Goal: Information Seeking & Learning: Learn about a topic

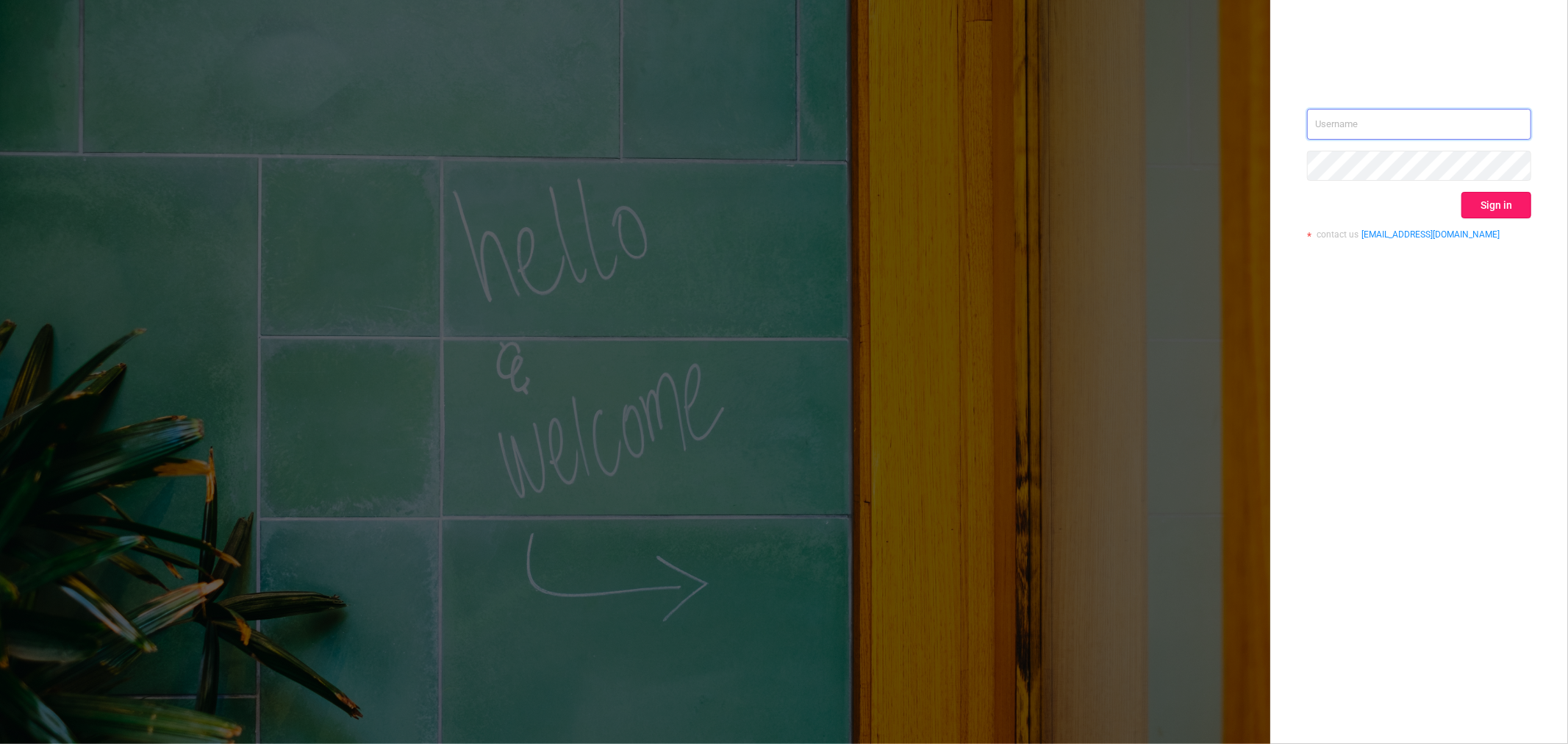
type input "[EMAIL_ADDRESS][DOMAIN_NAME]"
click at [1485, 195] on button "Sign in" at bounding box center [1496, 205] width 70 height 27
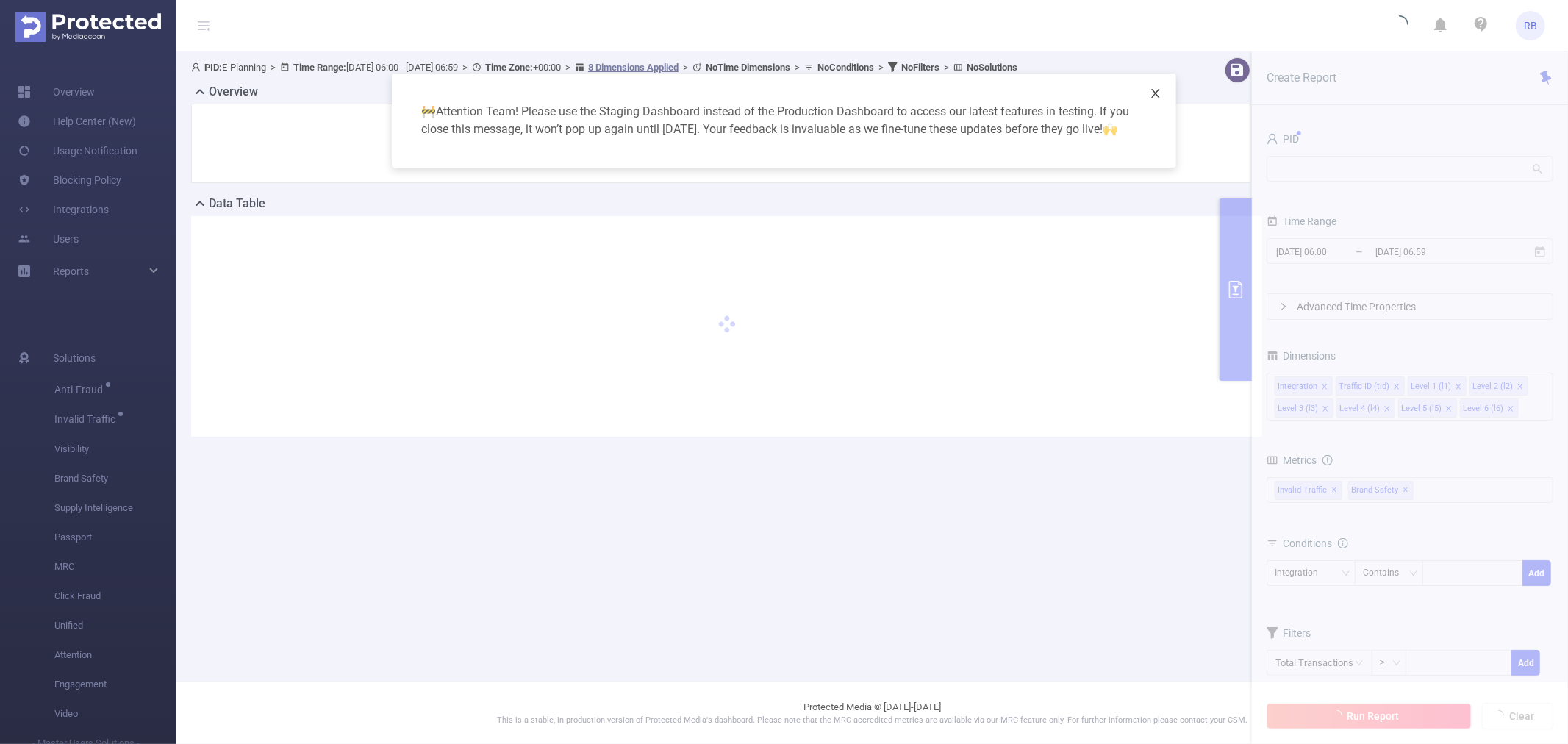
click at [1155, 101] on span "Close" at bounding box center [1155, 94] width 41 height 41
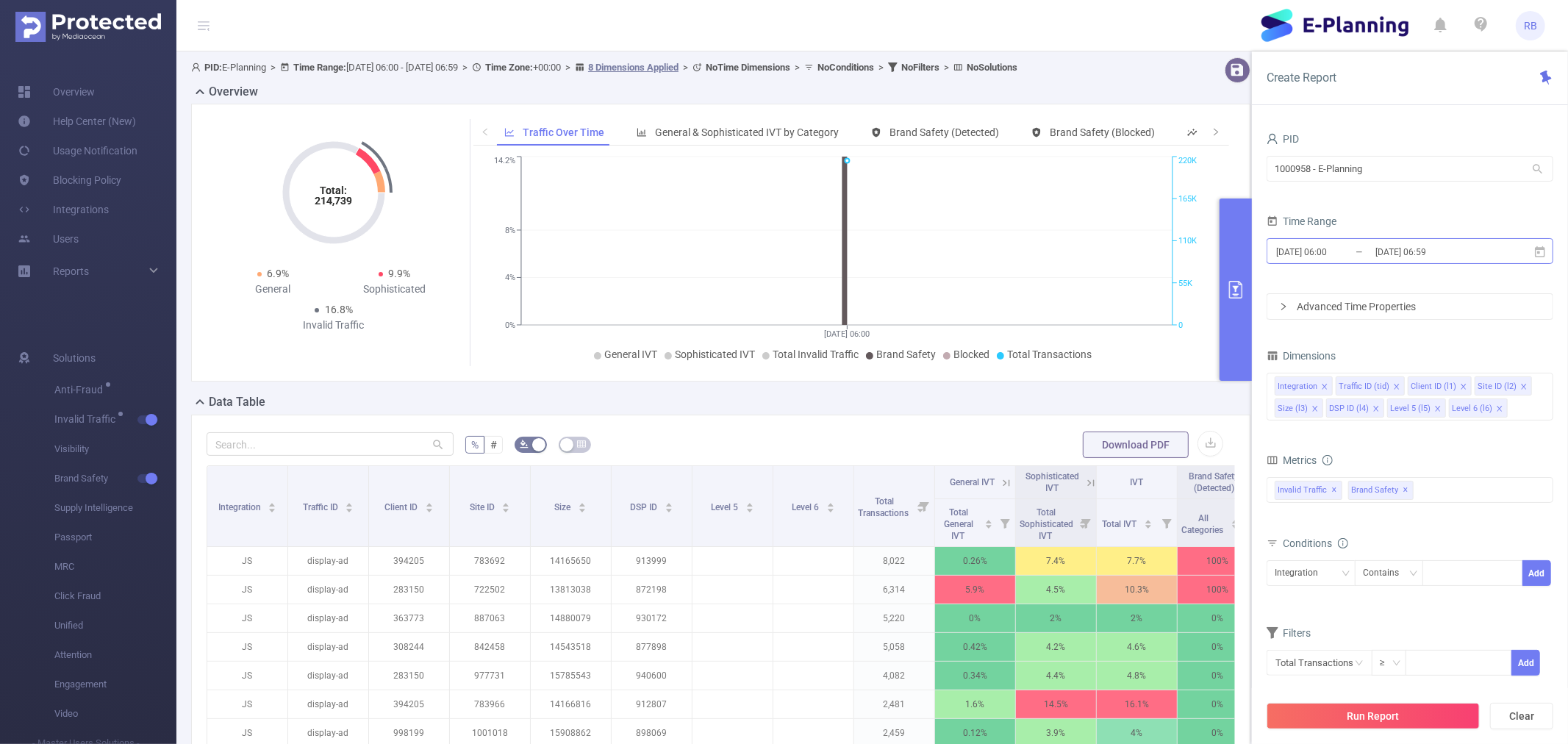
click at [1367, 248] on input "[DATE] 06:00" at bounding box center [1334, 252] width 119 height 20
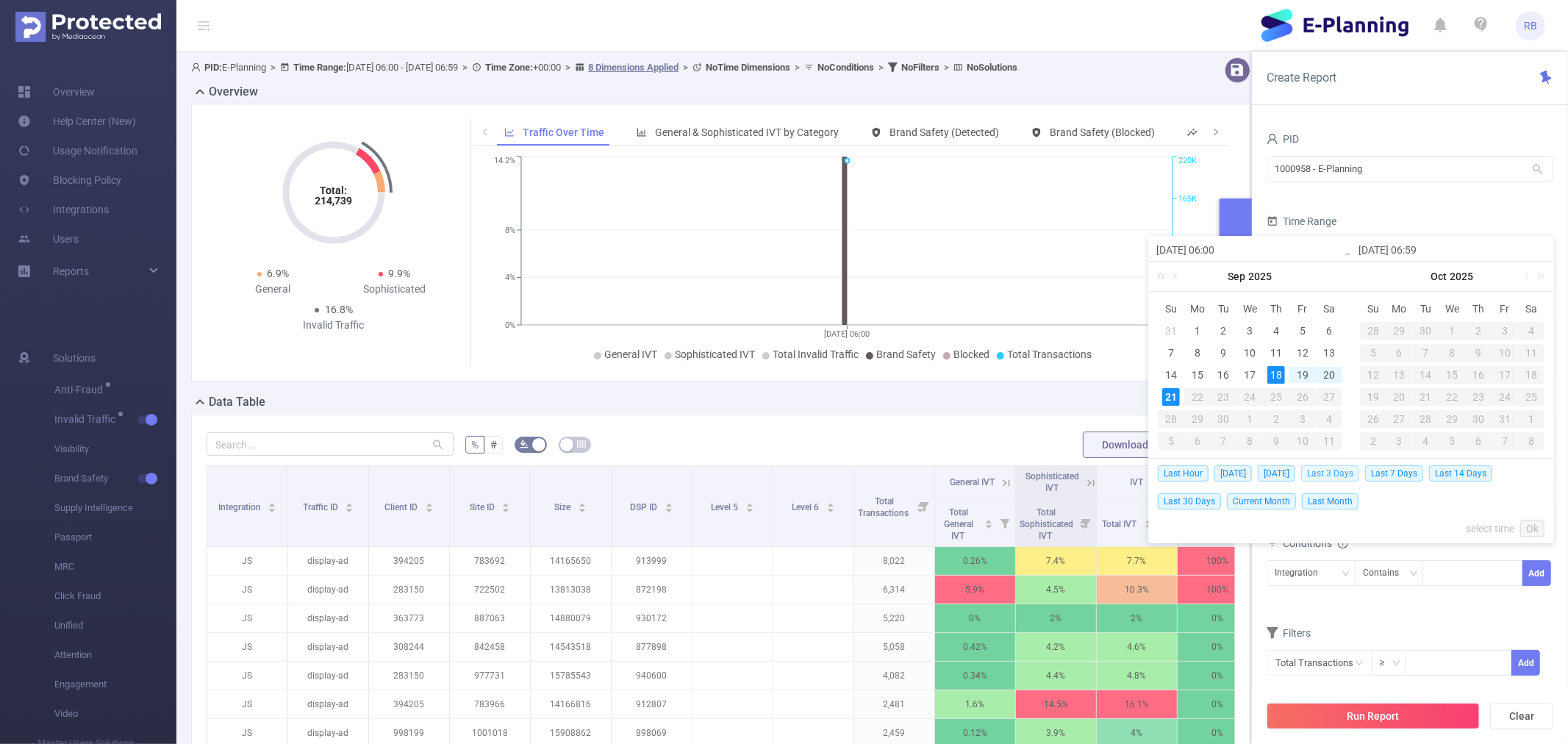
click at [1343, 472] on span "Last 3 Days" at bounding box center [1330, 473] width 58 height 16
type input "2025-09-18 00:00"
type input "2025-09-21 23:59"
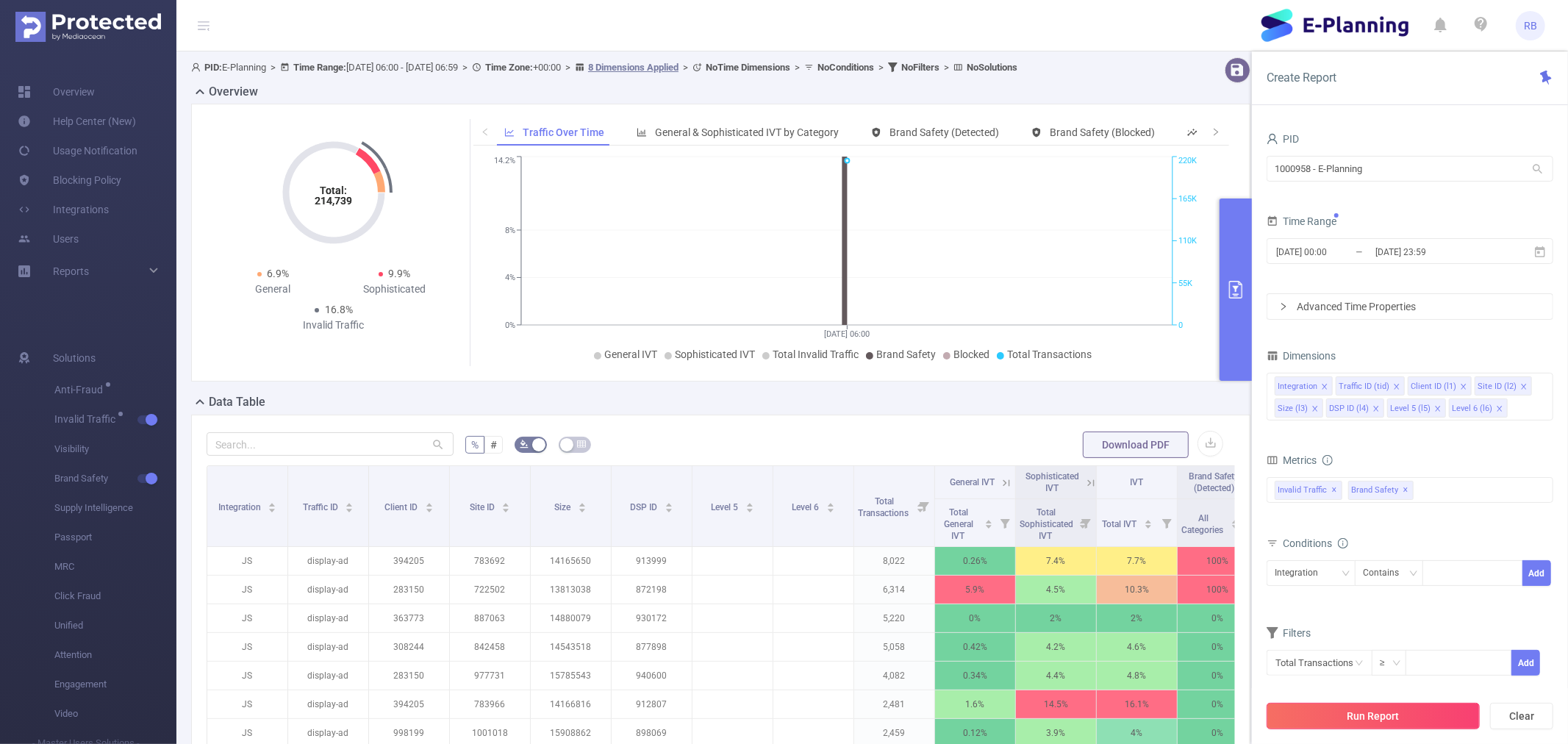
click at [1334, 720] on button "Run Report" at bounding box center [1373, 716] width 213 height 27
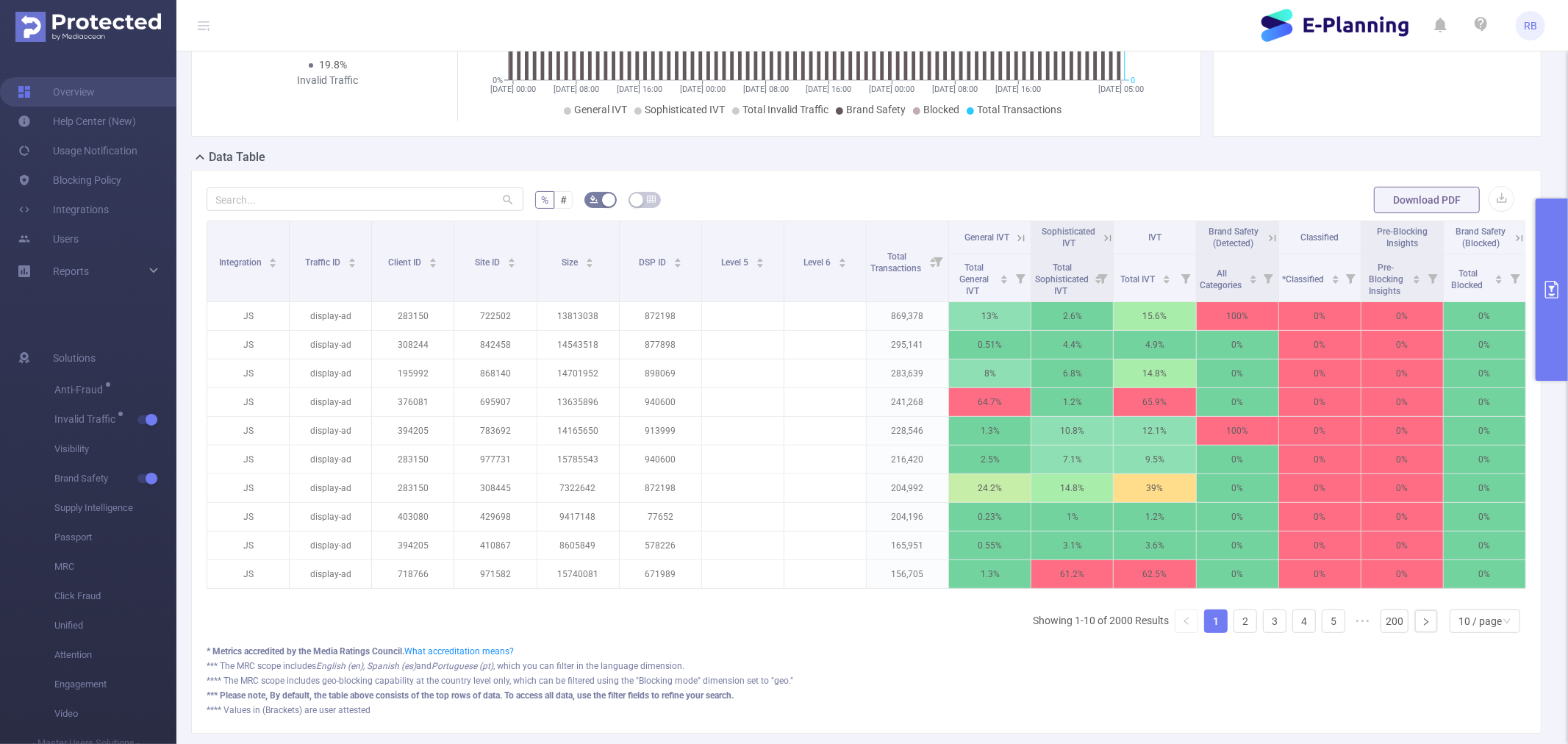
scroll to position [0, 2]
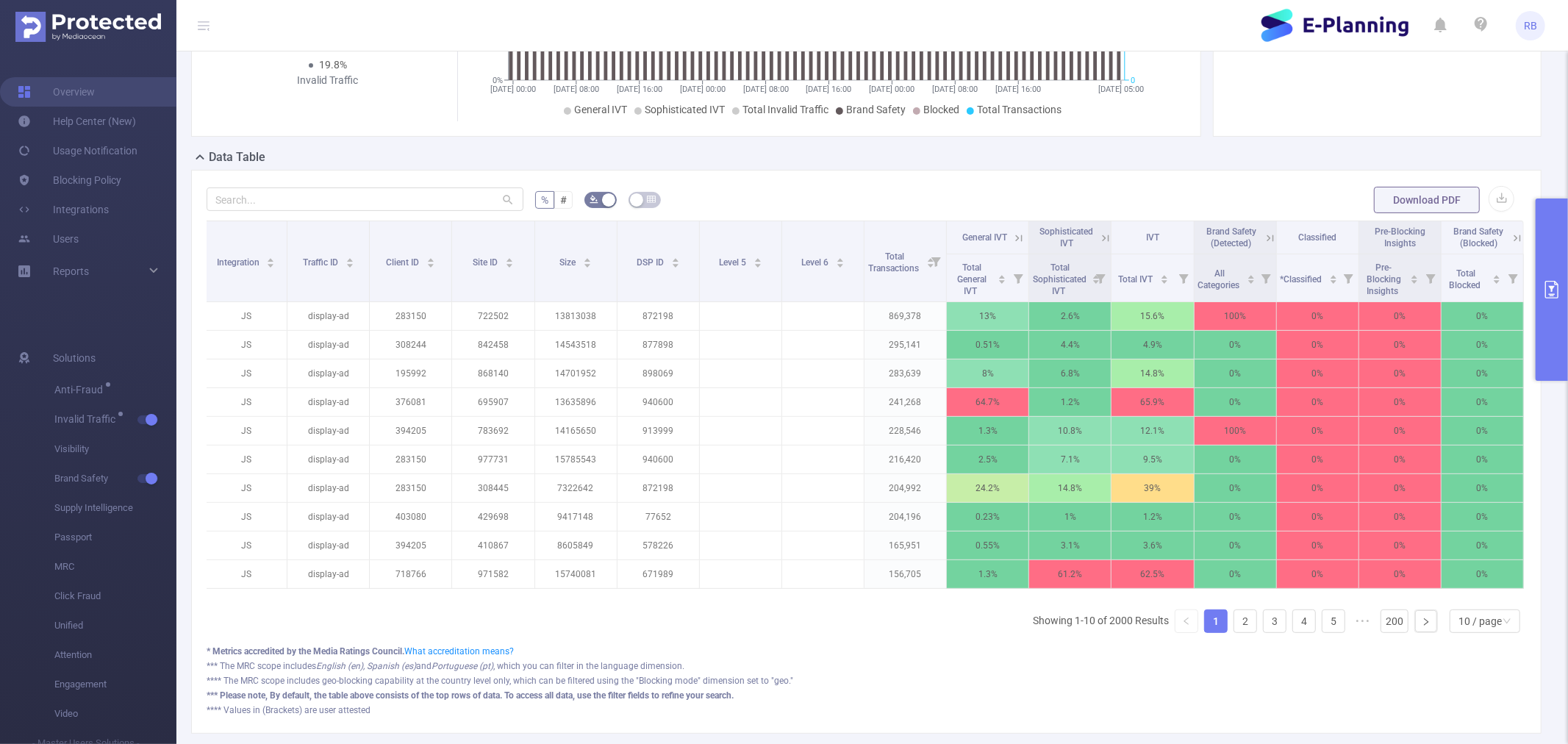
click at [1511, 241] on icon at bounding box center [1517, 238] width 13 height 13
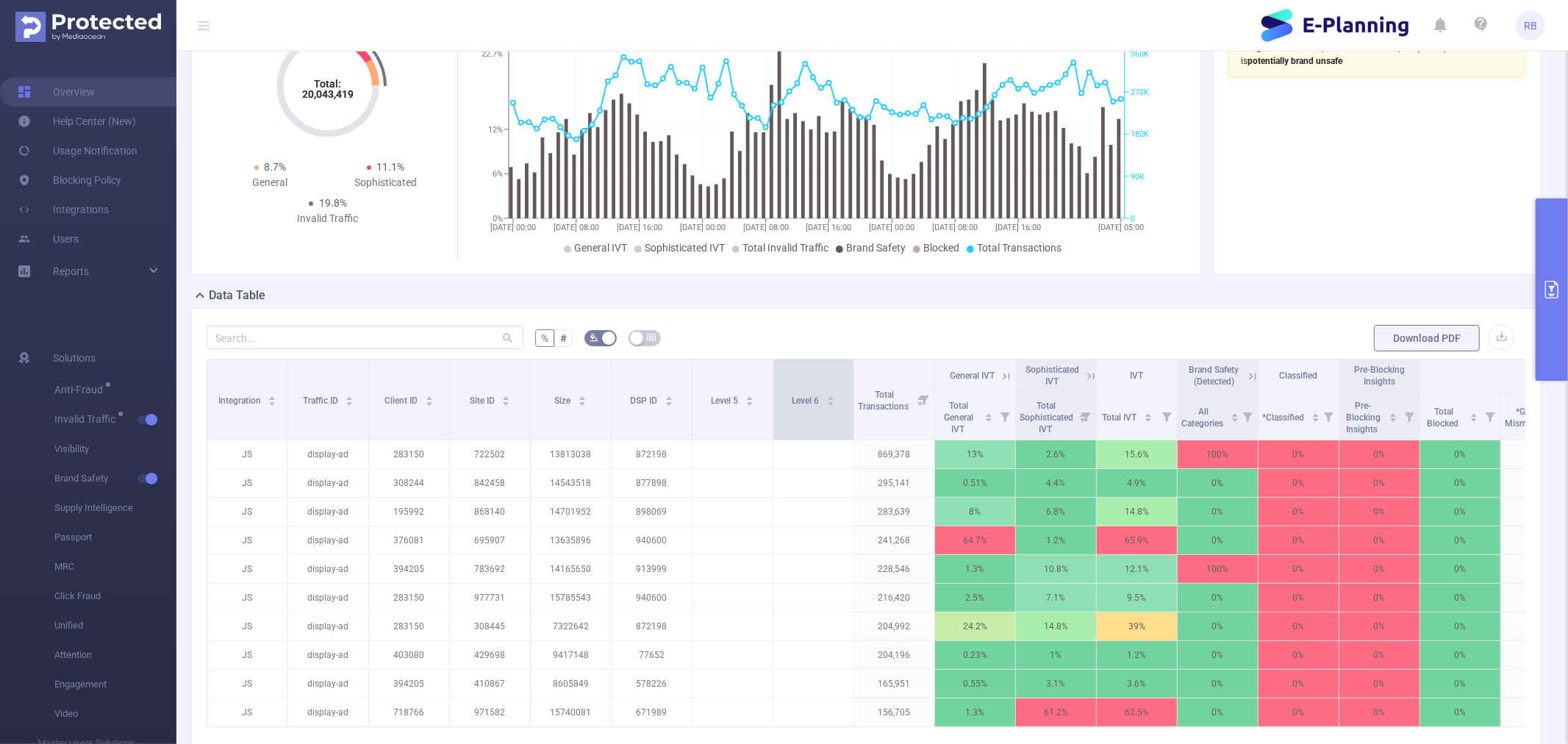
scroll to position [0, 0]
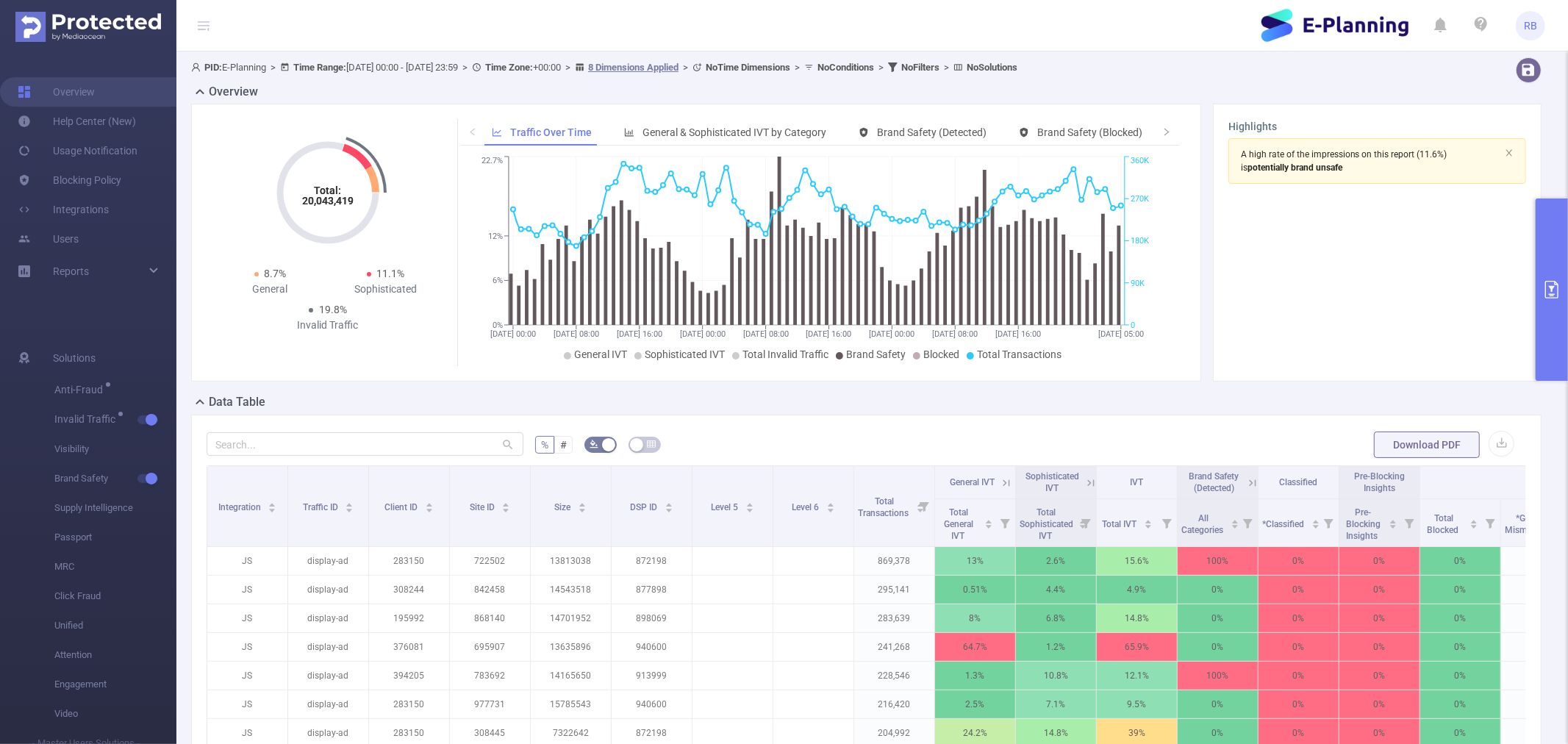
click at [1557, 289] on icon "primary" at bounding box center [1551, 289] width 18 height 18
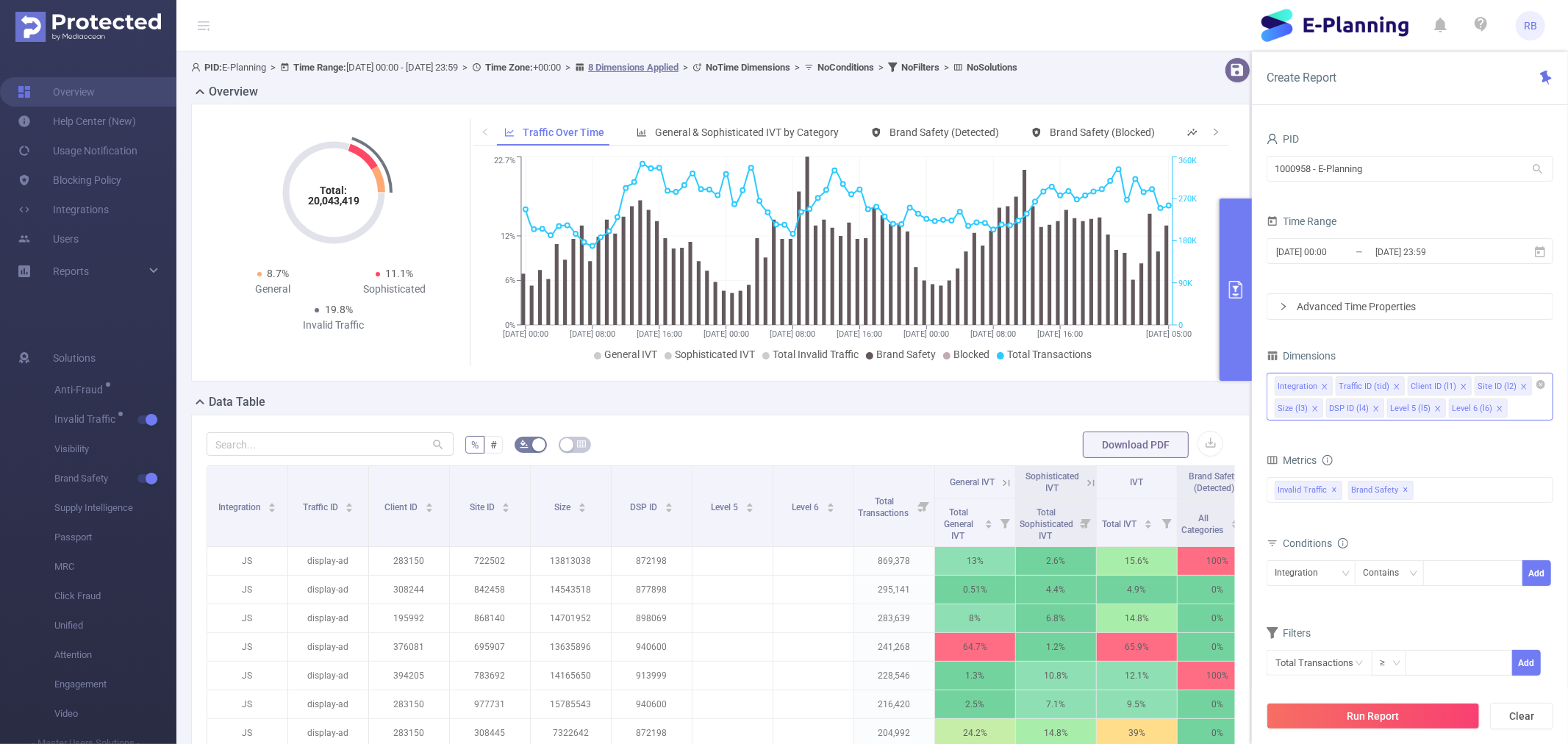
click at [1506, 412] on div "Integration Traffic ID (tid) Client ID (l1) Site ID (l2) Size (l3) DSP ID (l4) …" at bounding box center [1410, 397] width 287 height 48
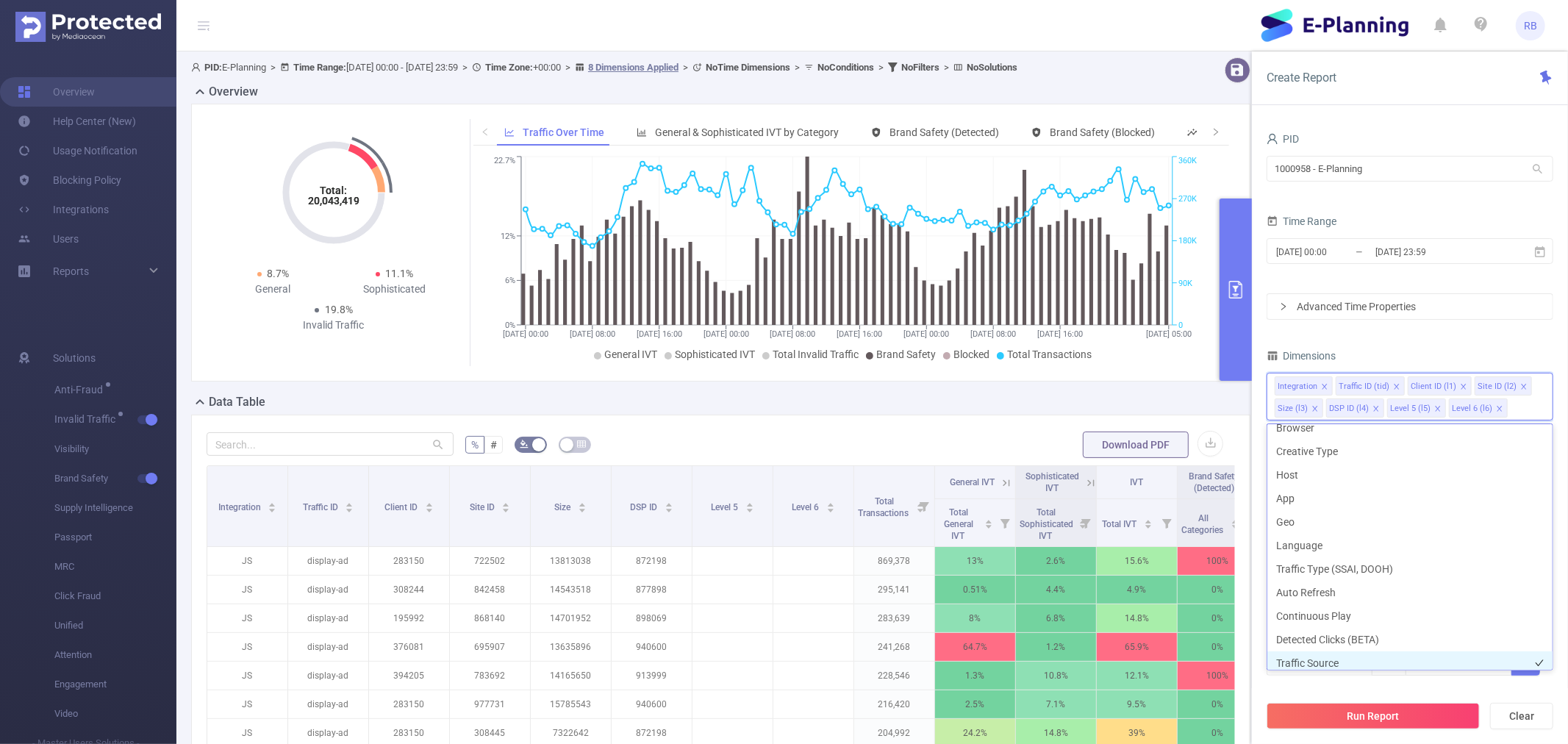
scroll to position [126, 0]
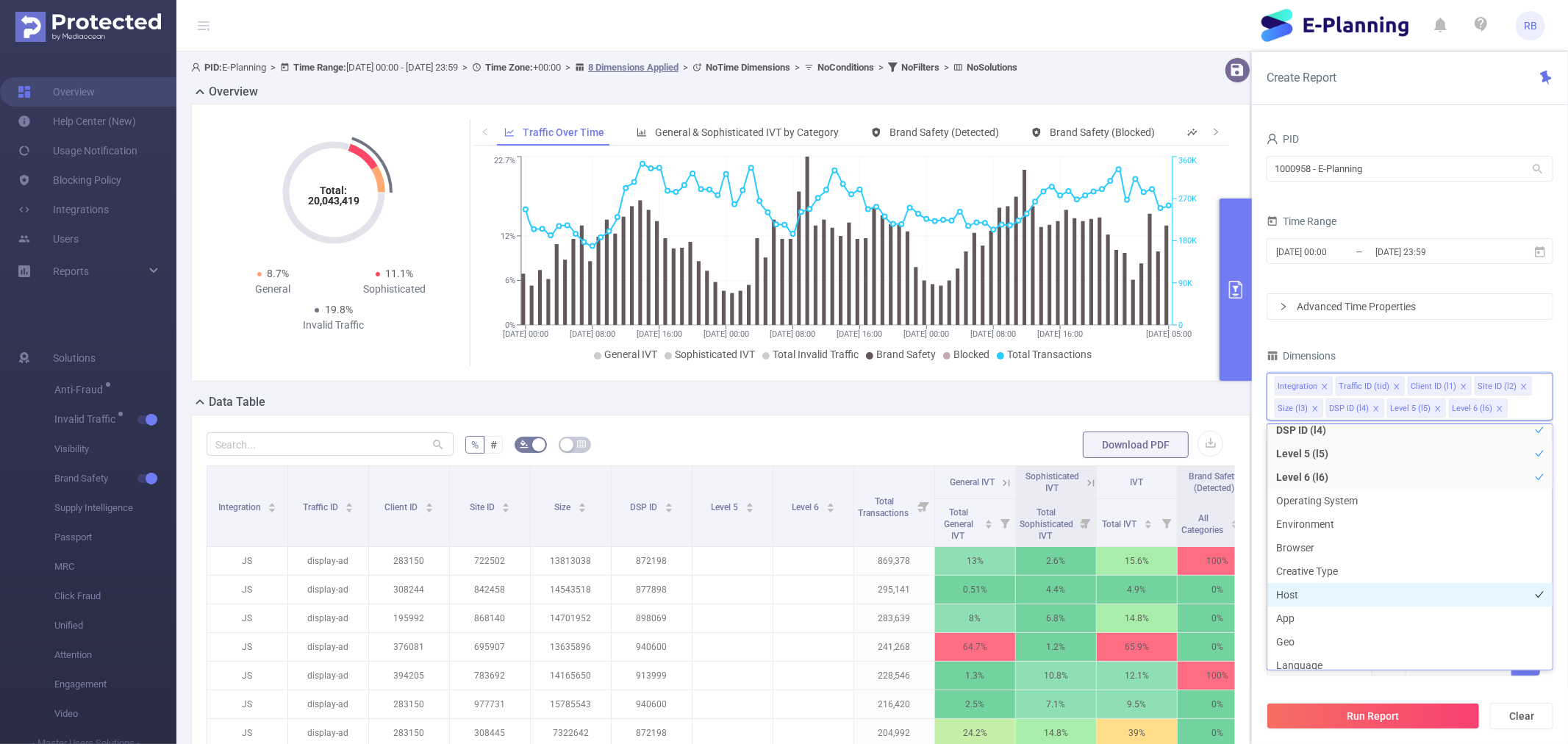
click at [1298, 601] on li "Host" at bounding box center [1410, 595] width 285 height 24
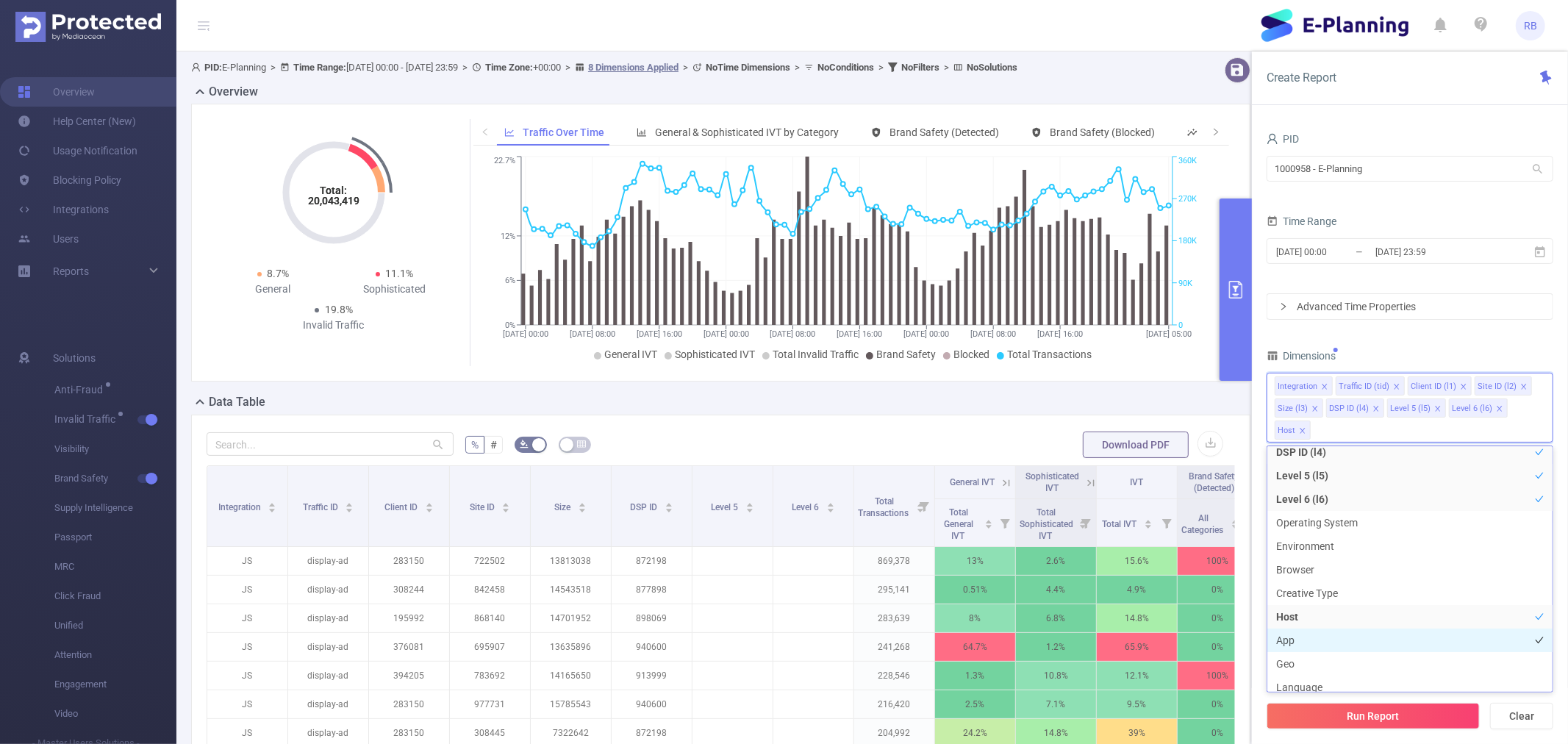
click at [1303, 641] on li "App" at bounding box center [1410, 640] width 285 height 24
click at [1441, 354] on div "Dimensions" at bounding box center [1410, 358] width 287 height 24
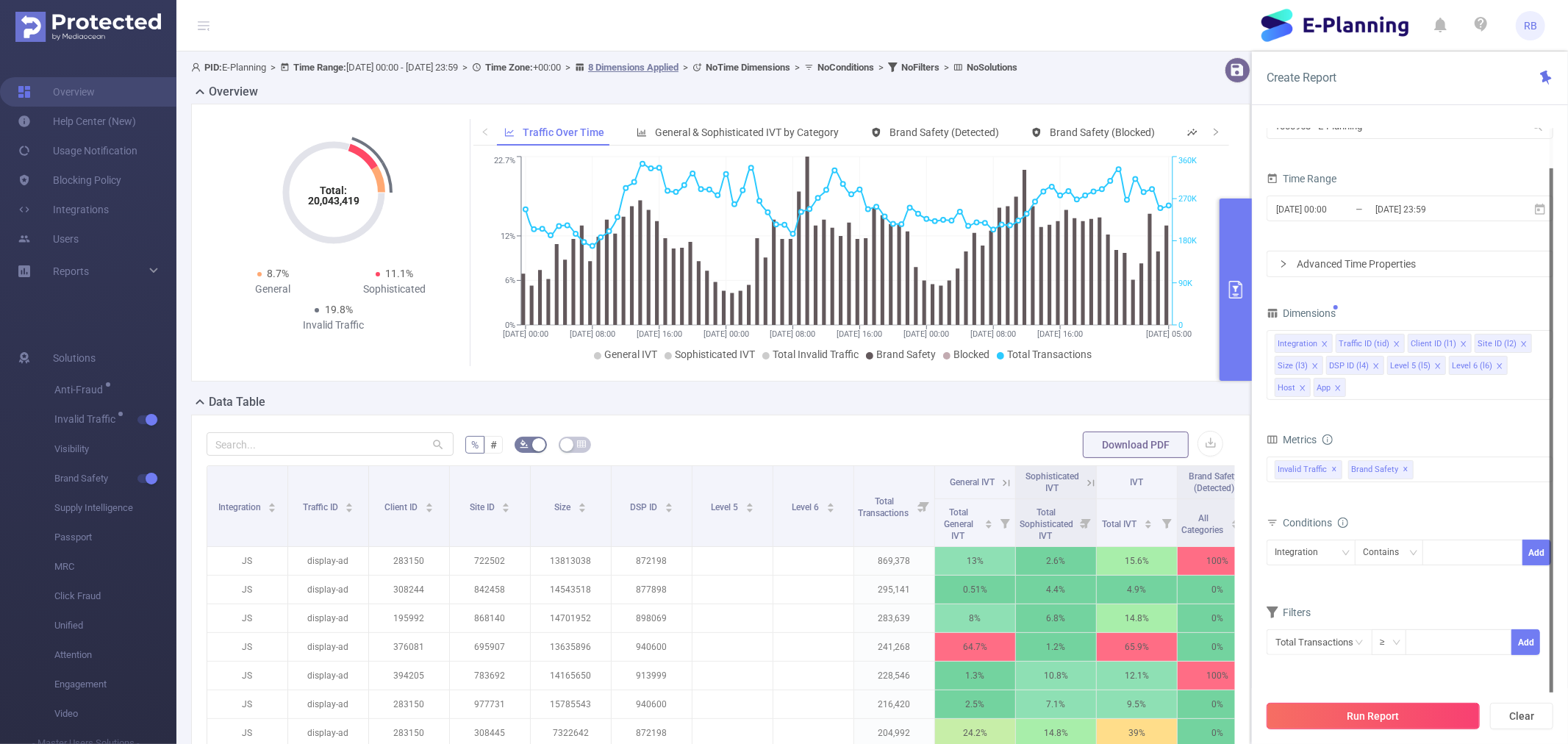
click at [1345, 708] on button "Run Report" at bounding box center [1373, 716] width 213 height 27
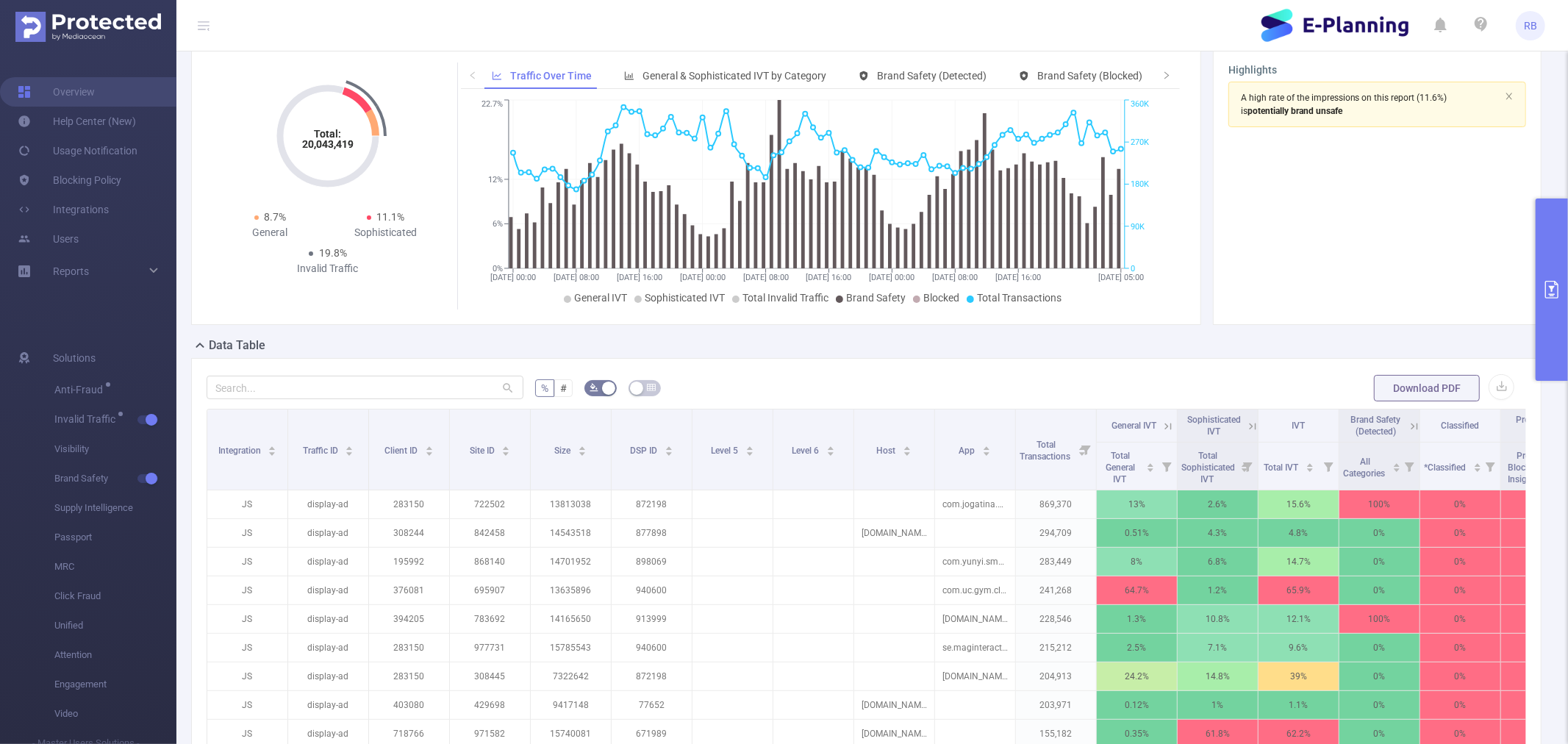
scroll to position [81, 0]
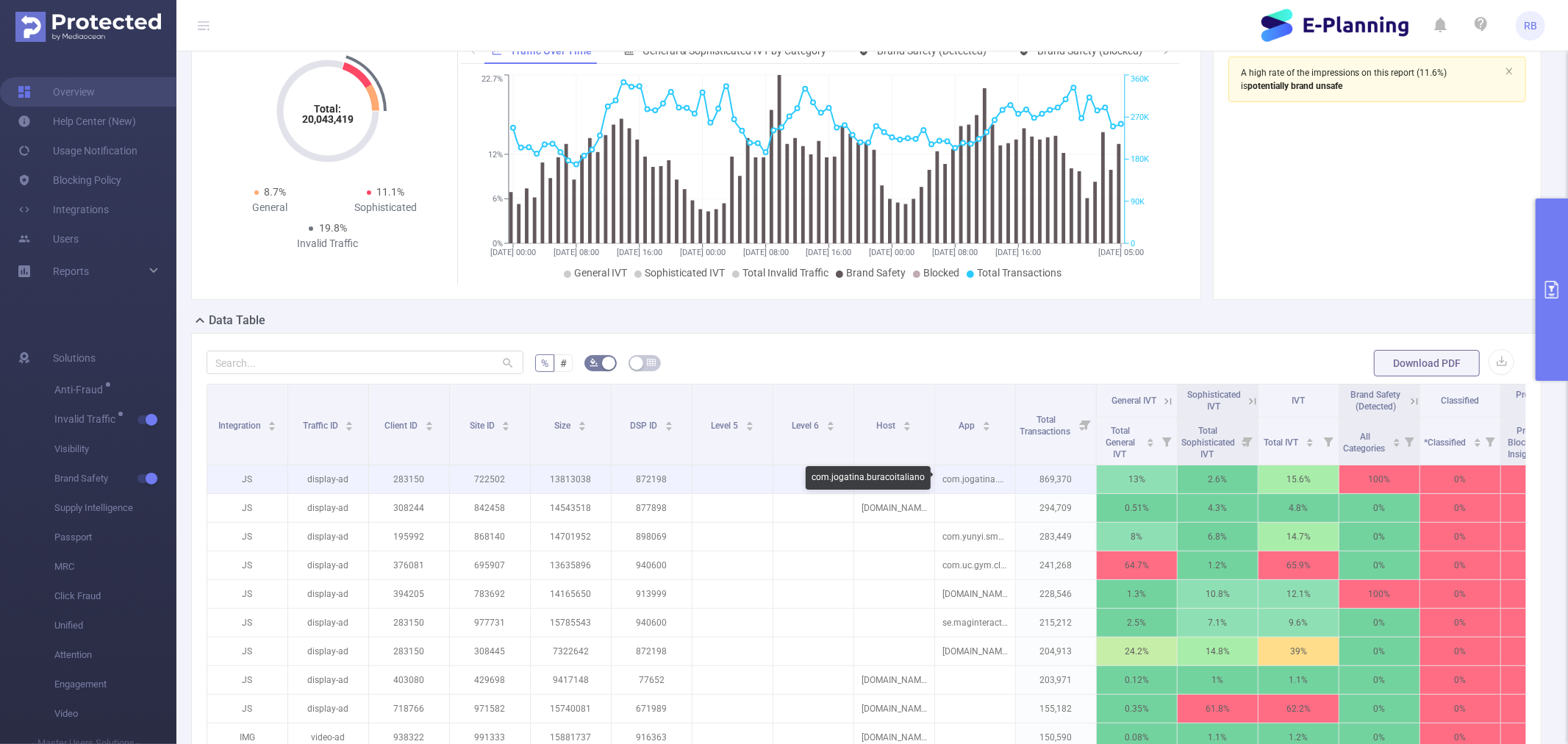
click at [975, 474] on p "com.jogatina.buracoitaliano" at bounding box center [974, 479] width 80 height 28
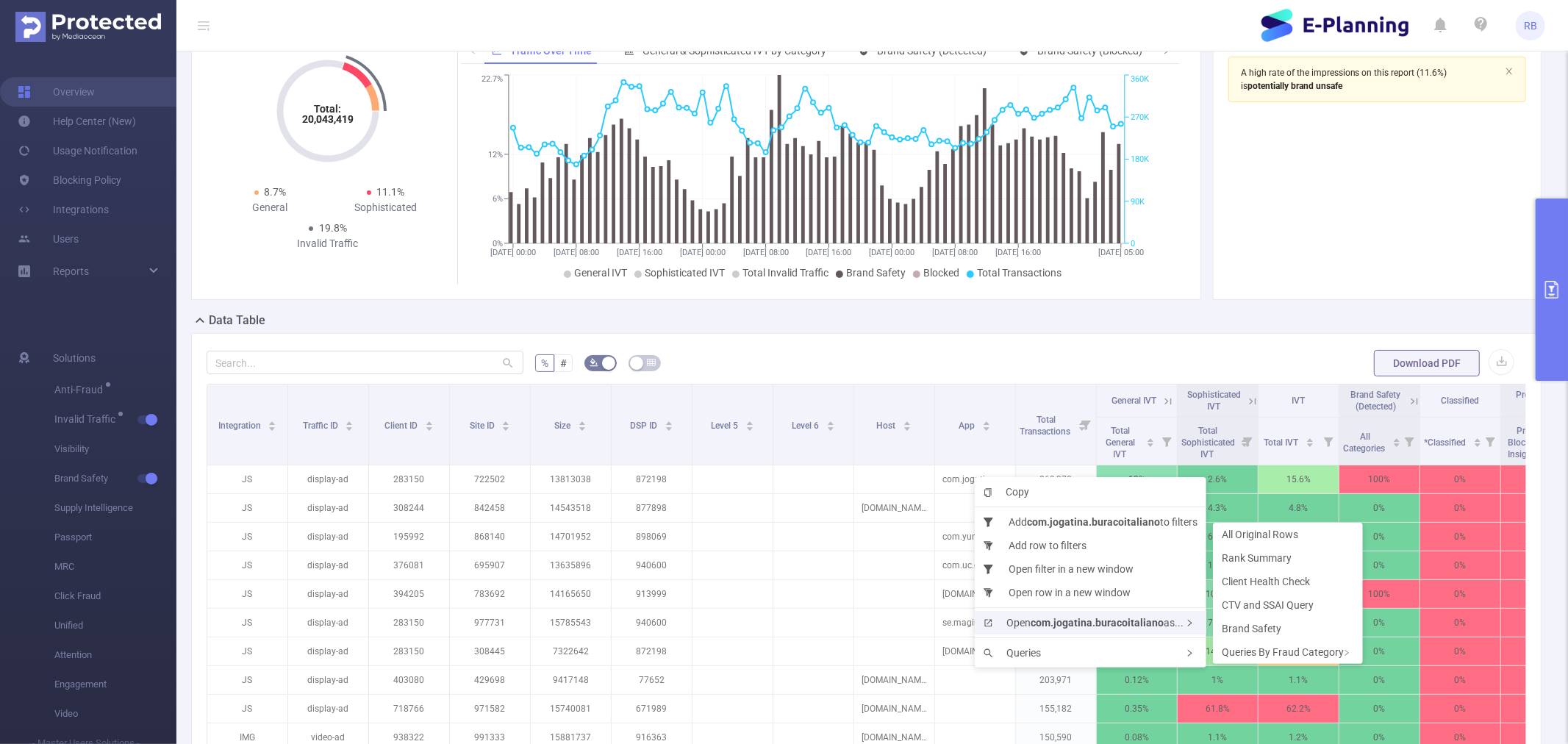
click at [1029, 623] on span "Open com.jogatina.buracoitaliano as..." at bounding box center [1083, 622] width 200 height 11
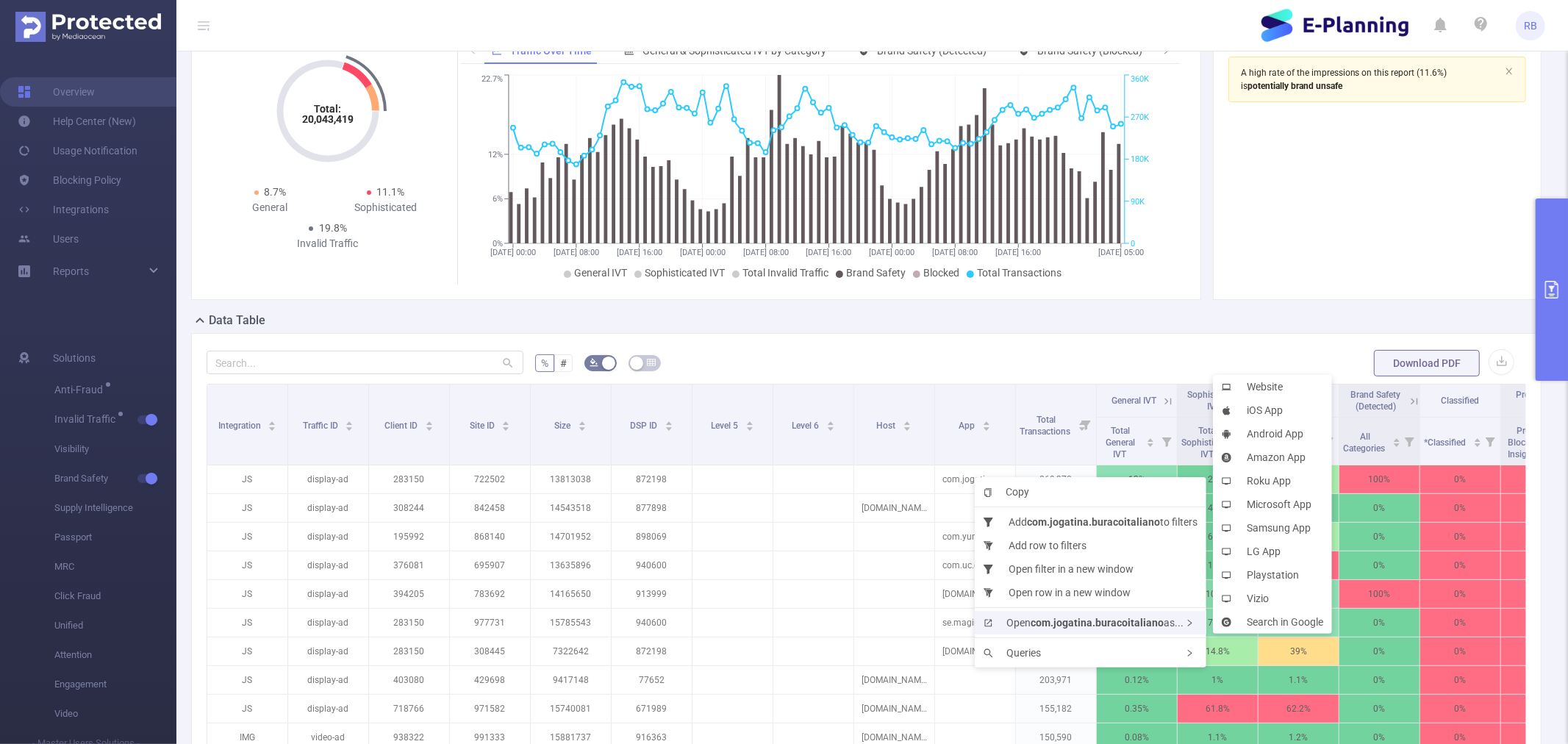
click at [1092, 620] on b "com.jogatina.buracoitaliano" at bounding box center [1097, 622] width 133 height 11
click at [1248, 439] on li "Android App" at bounding box center [1273, 433] width 119 height 24
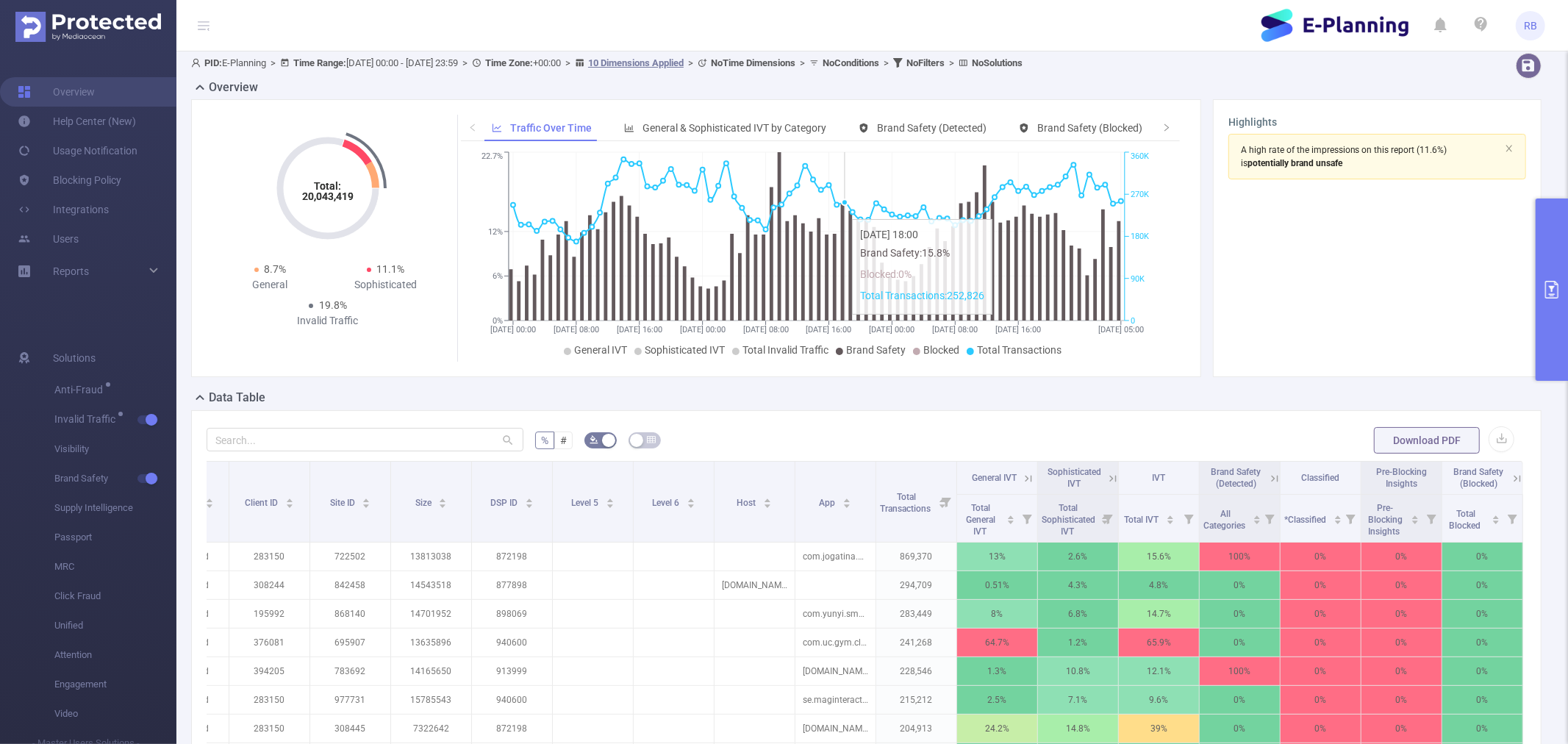
scroll to position [0, 0]
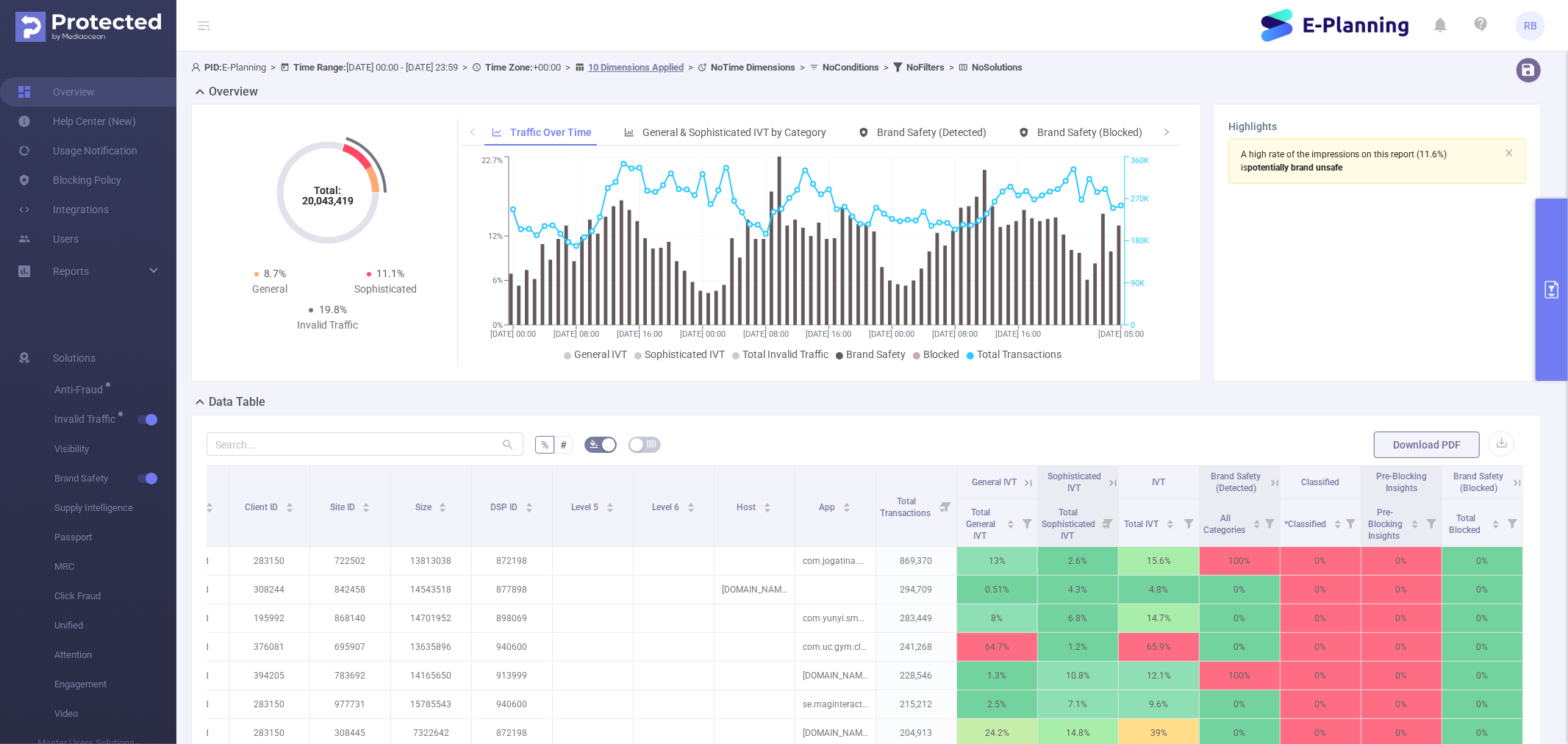
click at [1505, 158] on button "button" at bounding box center [1509, 152] width 9 height 16
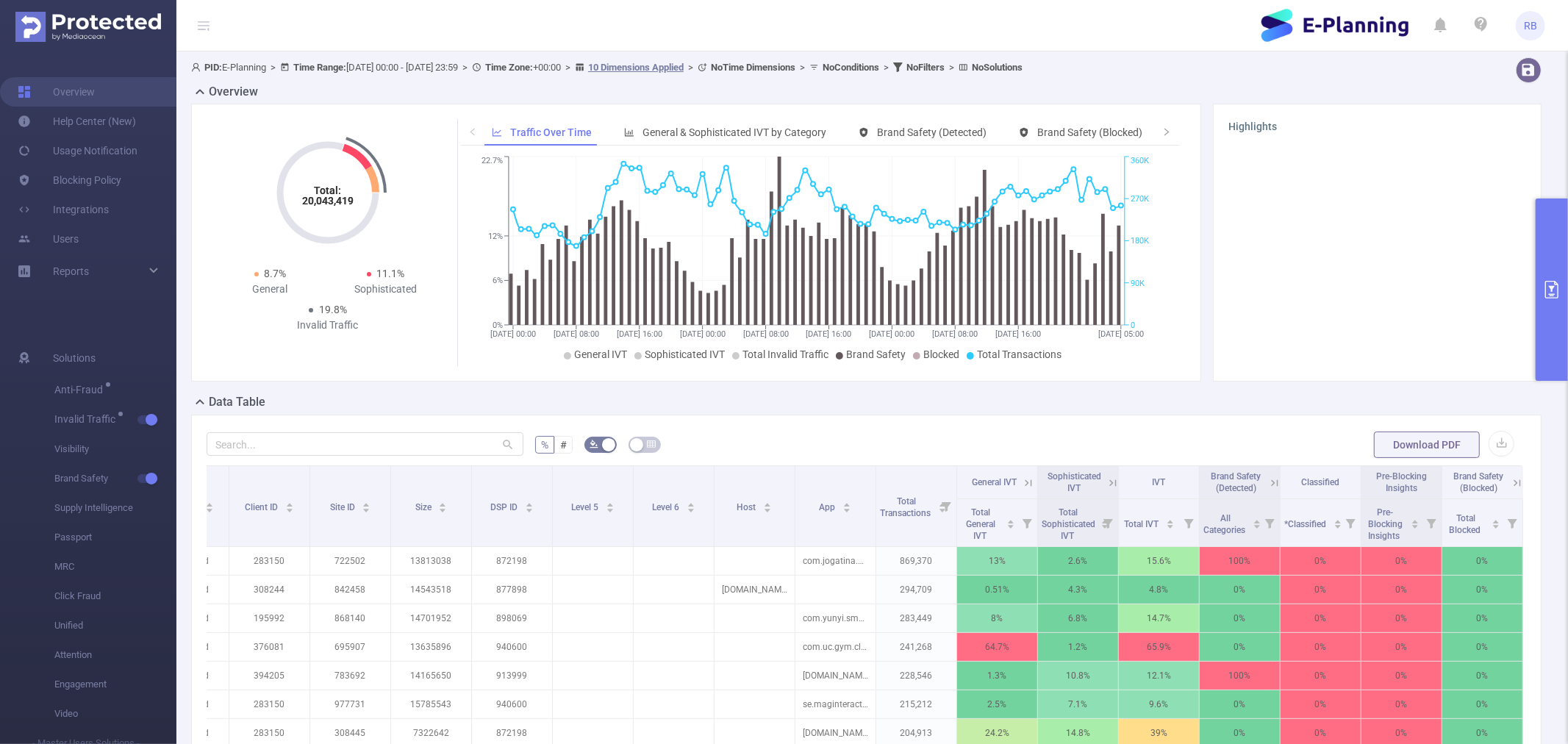
click at [1554, 247] on button "primary" at bounding box center [1552, 290] width 32 height 183
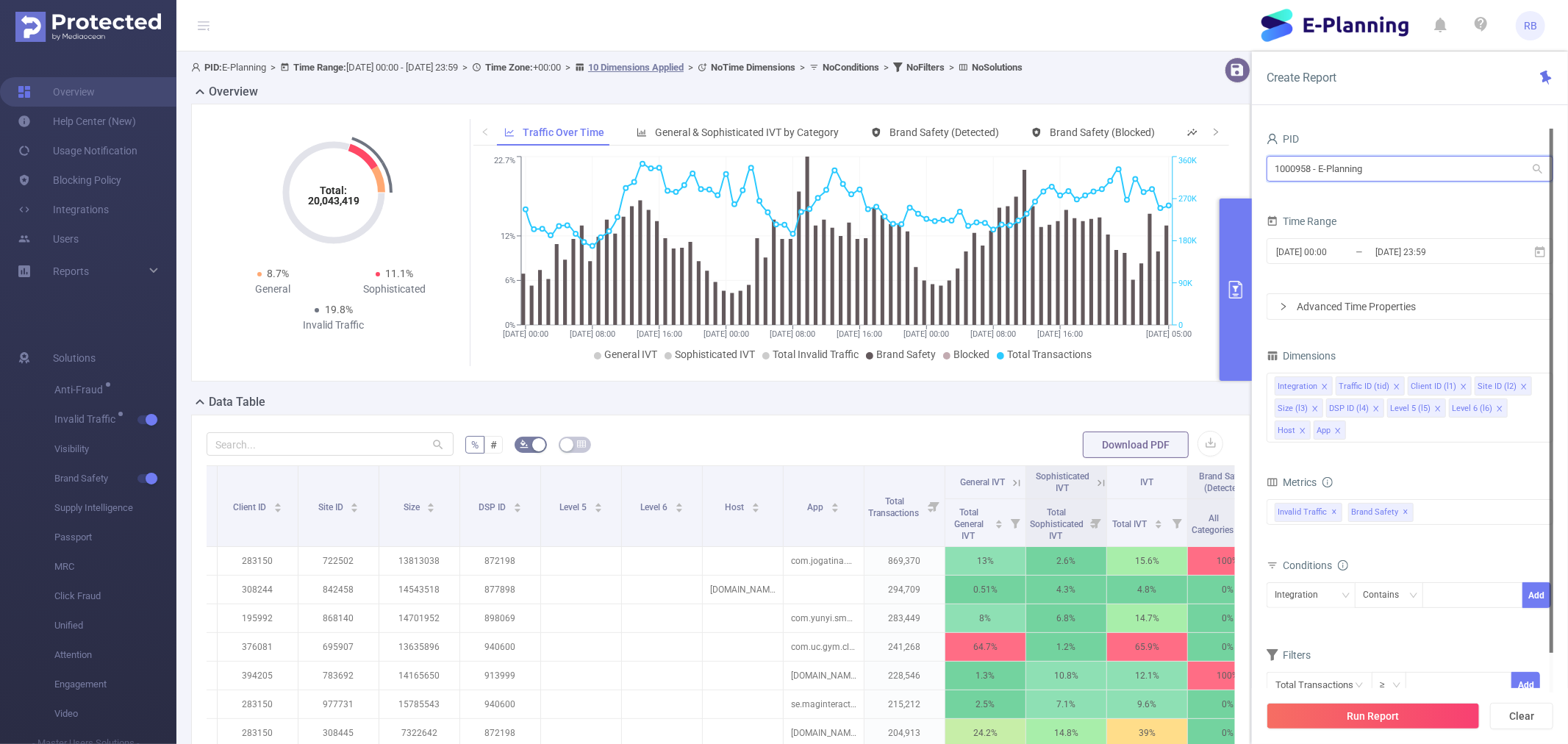
click at [1328, 167] on input "1000958 - E-Planning" at bounding box center [1410, 169] width 287 height 26
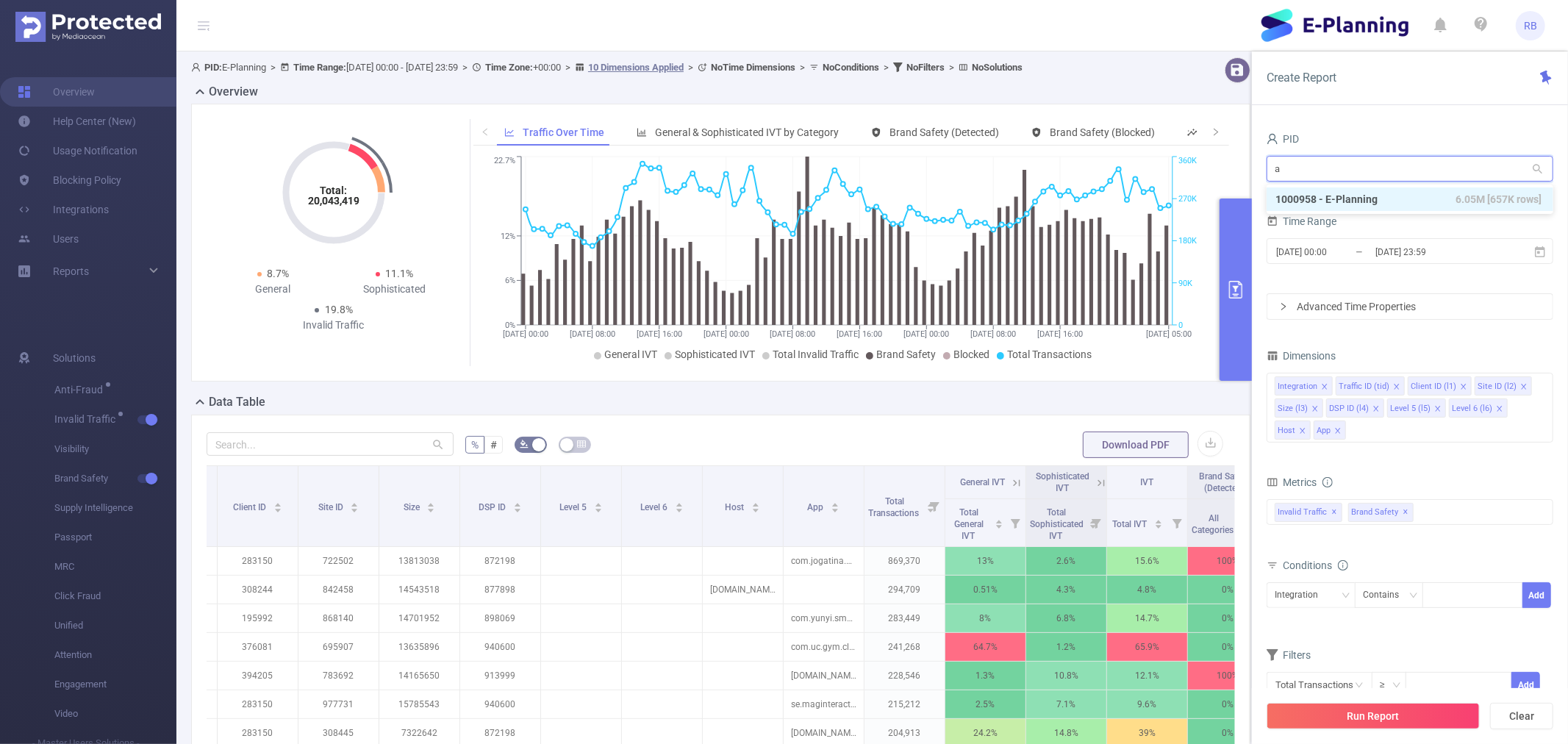
type input "ad"
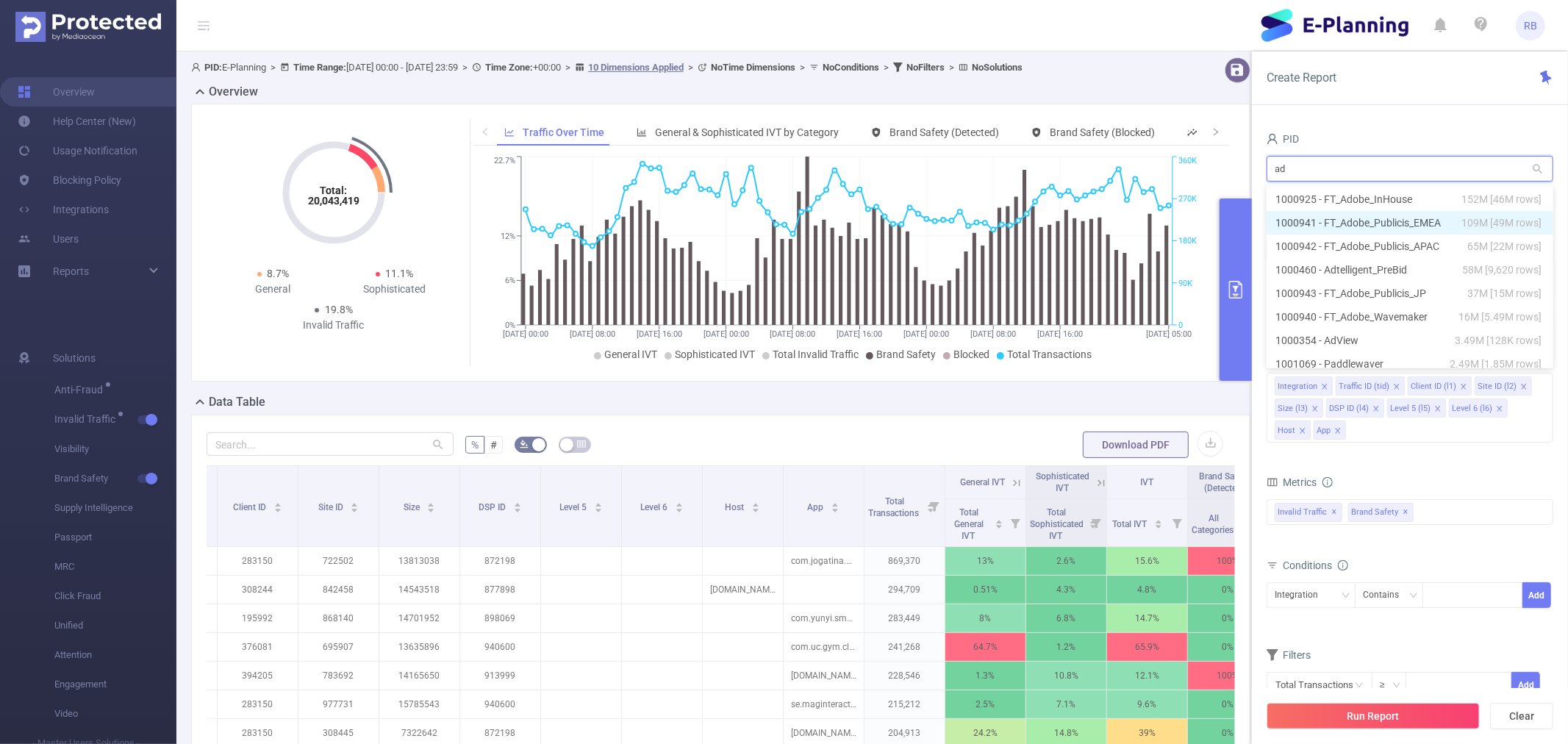
click at [1360, 218] on li "1000941 - FT_Adobe_Publicis_EMEA 109M [49M rows]" at bounding box center [1410, 222] width 287 height 24
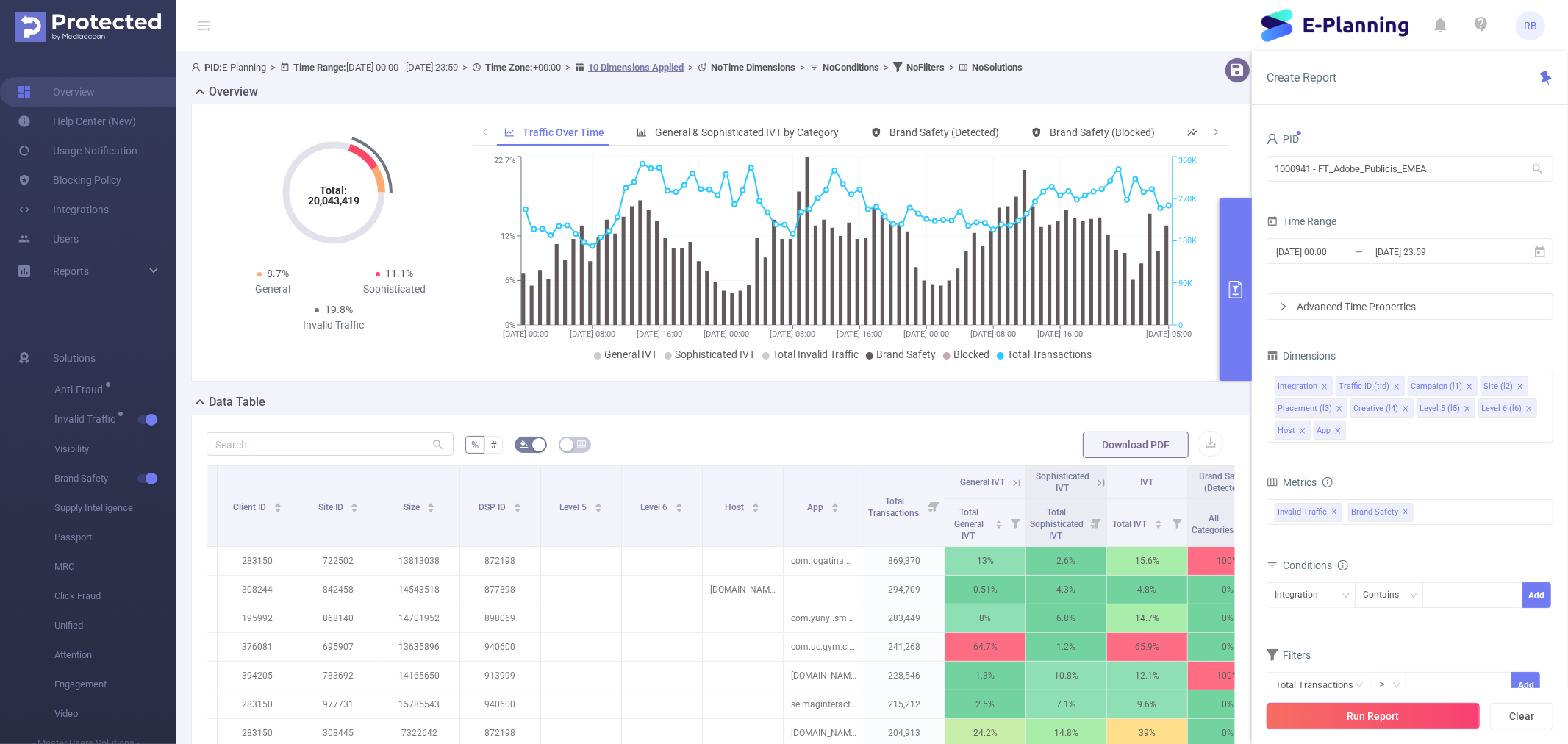
click at [1331, 708] on button "Run Report" at bounding box center [1373, 716] width 213 height 27
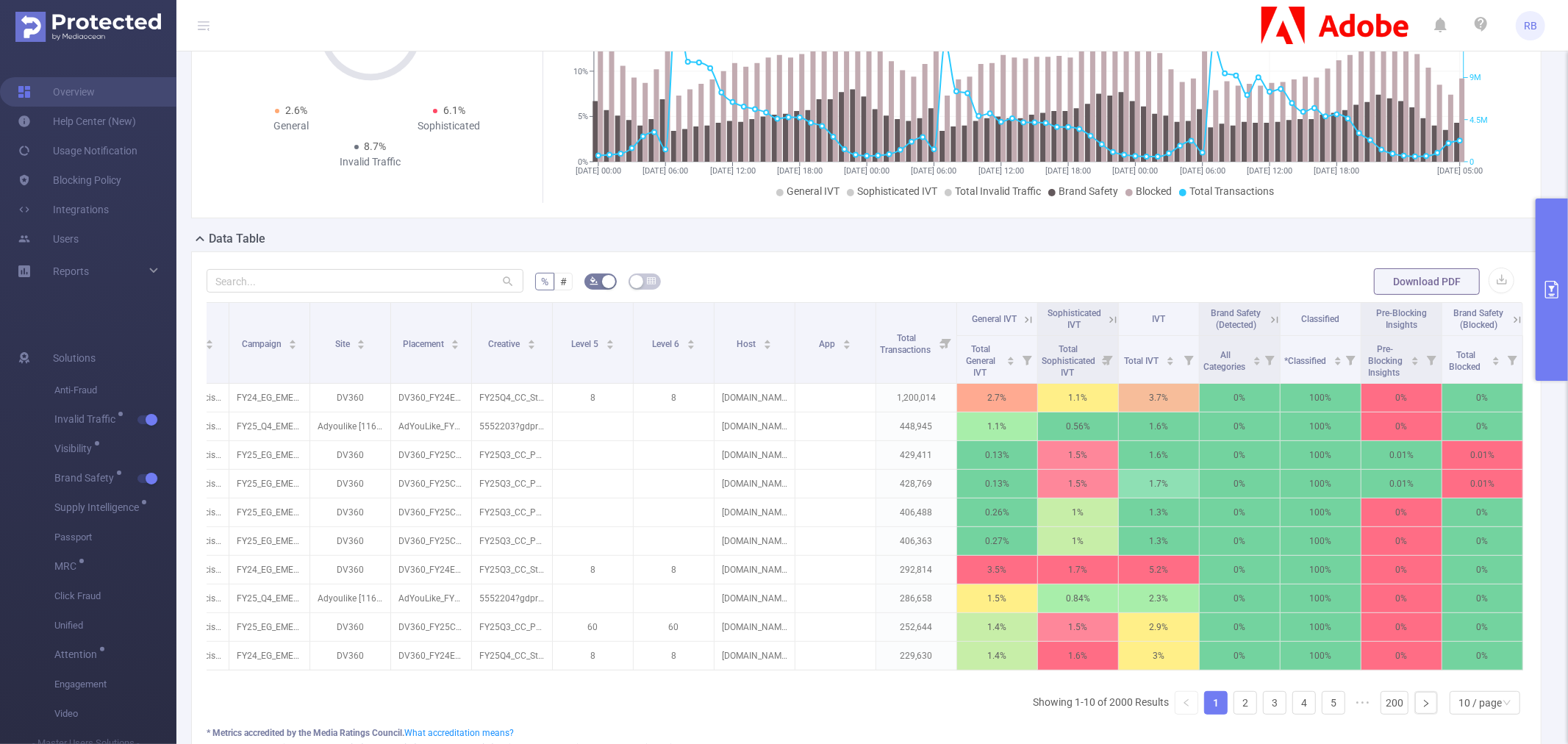
scroll to position [0, 151]
click at [1461, 369] on span "Total Blocked" at bounding box center [1467, 361] width 33 height 22
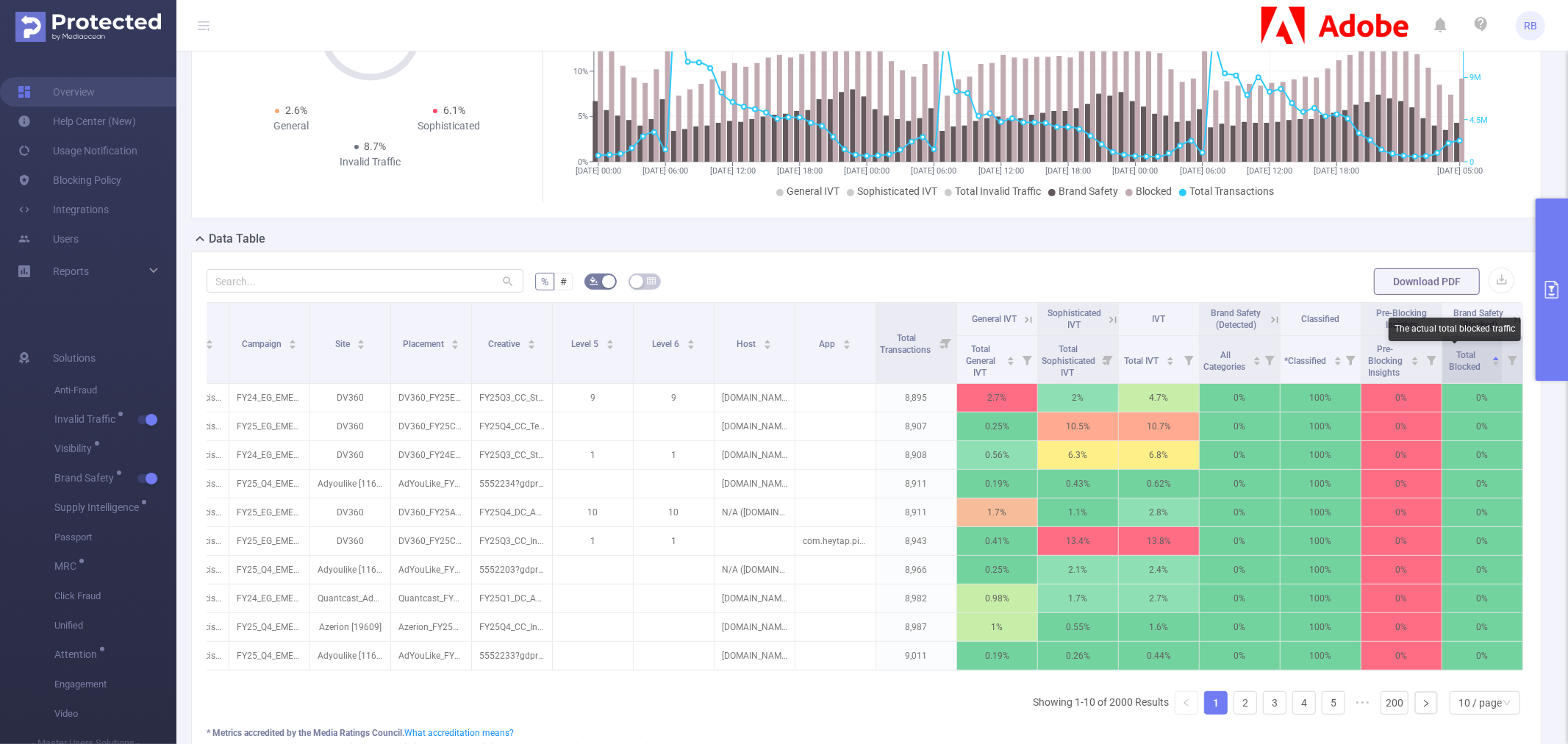
click at [1461, 369] on span "Total Blocked" at bounding box center [1467, 361] width 33 height 22
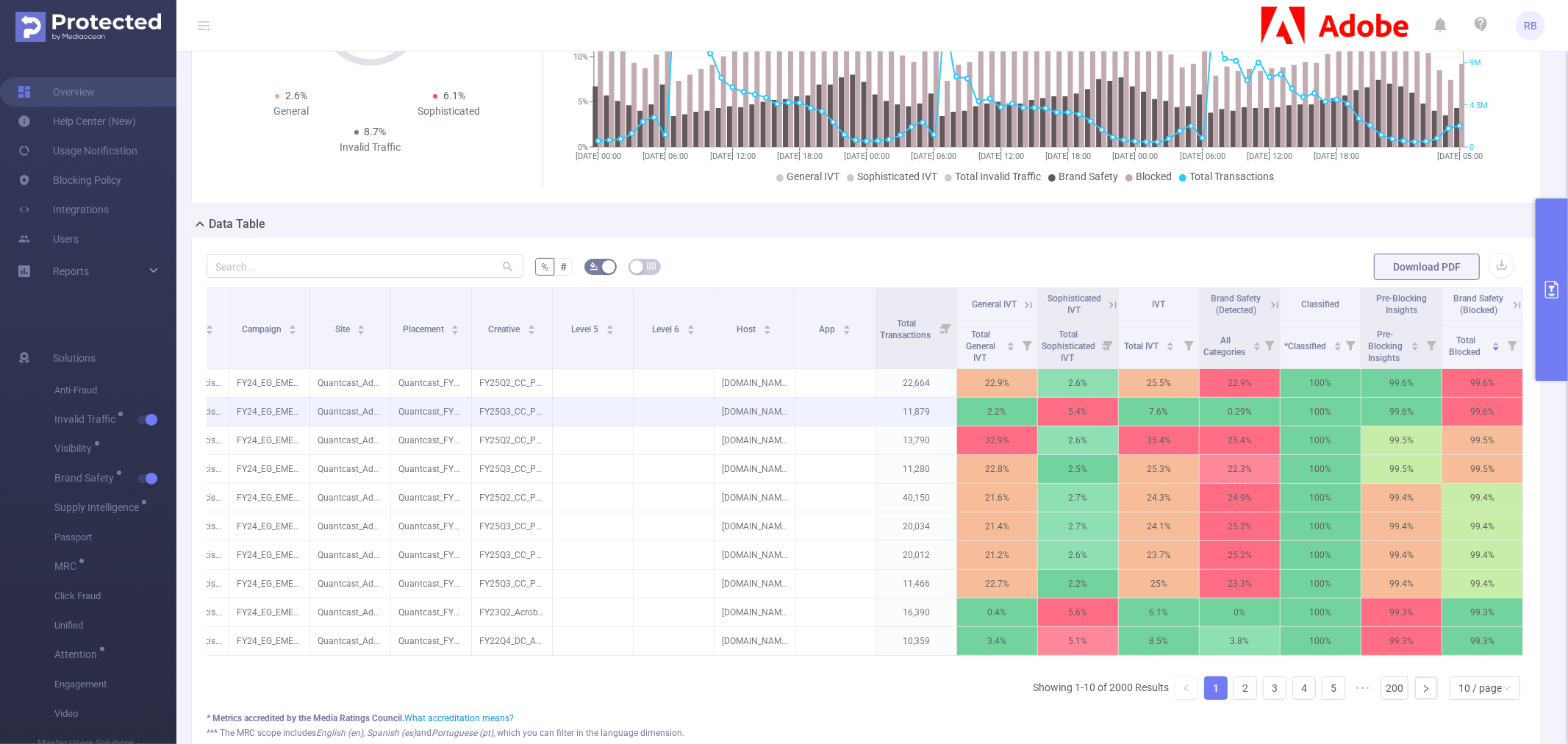
scroll to position [163, 0]
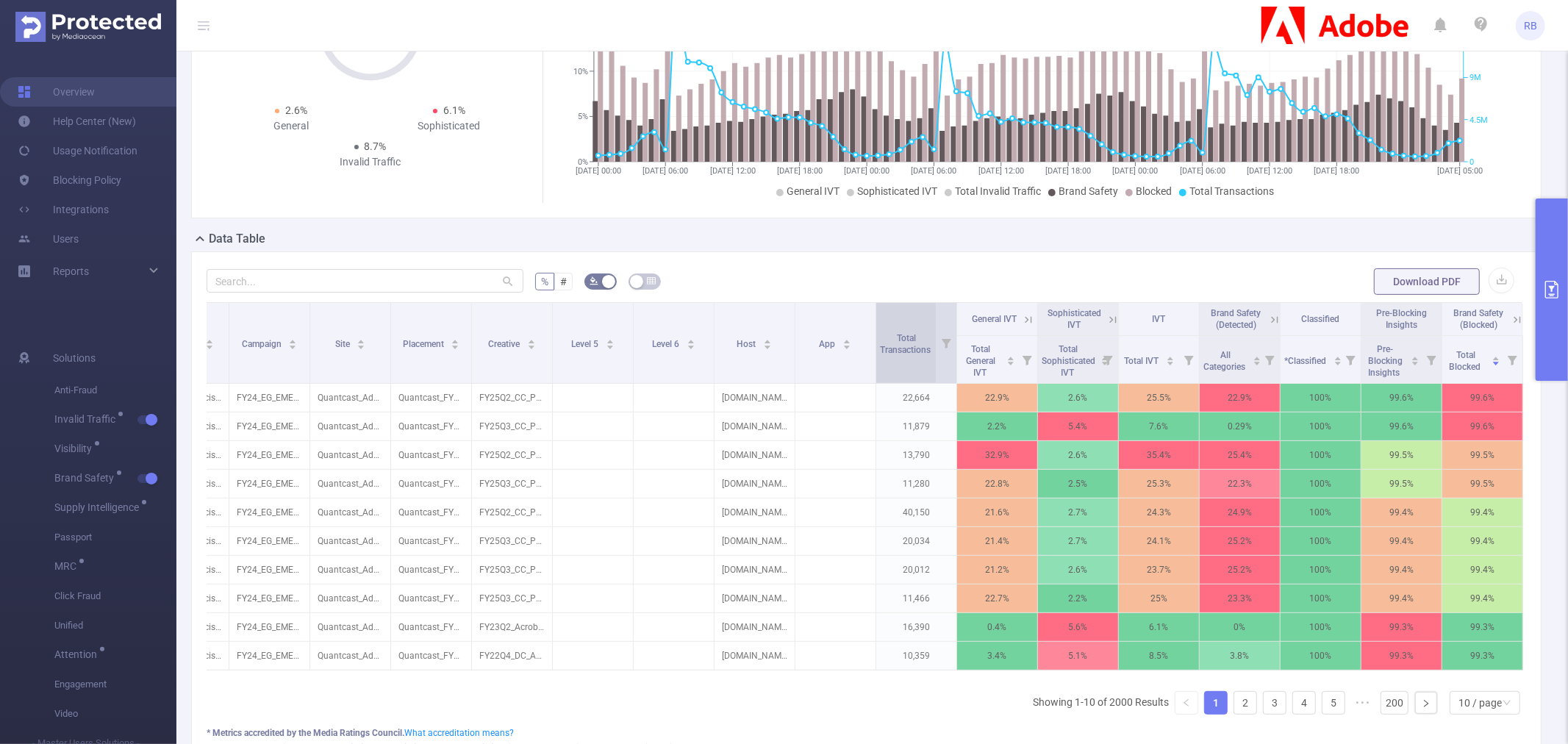
click at [888, 356] on div "Total Transactions" at bounding box center [913, 343] width 67 height 27
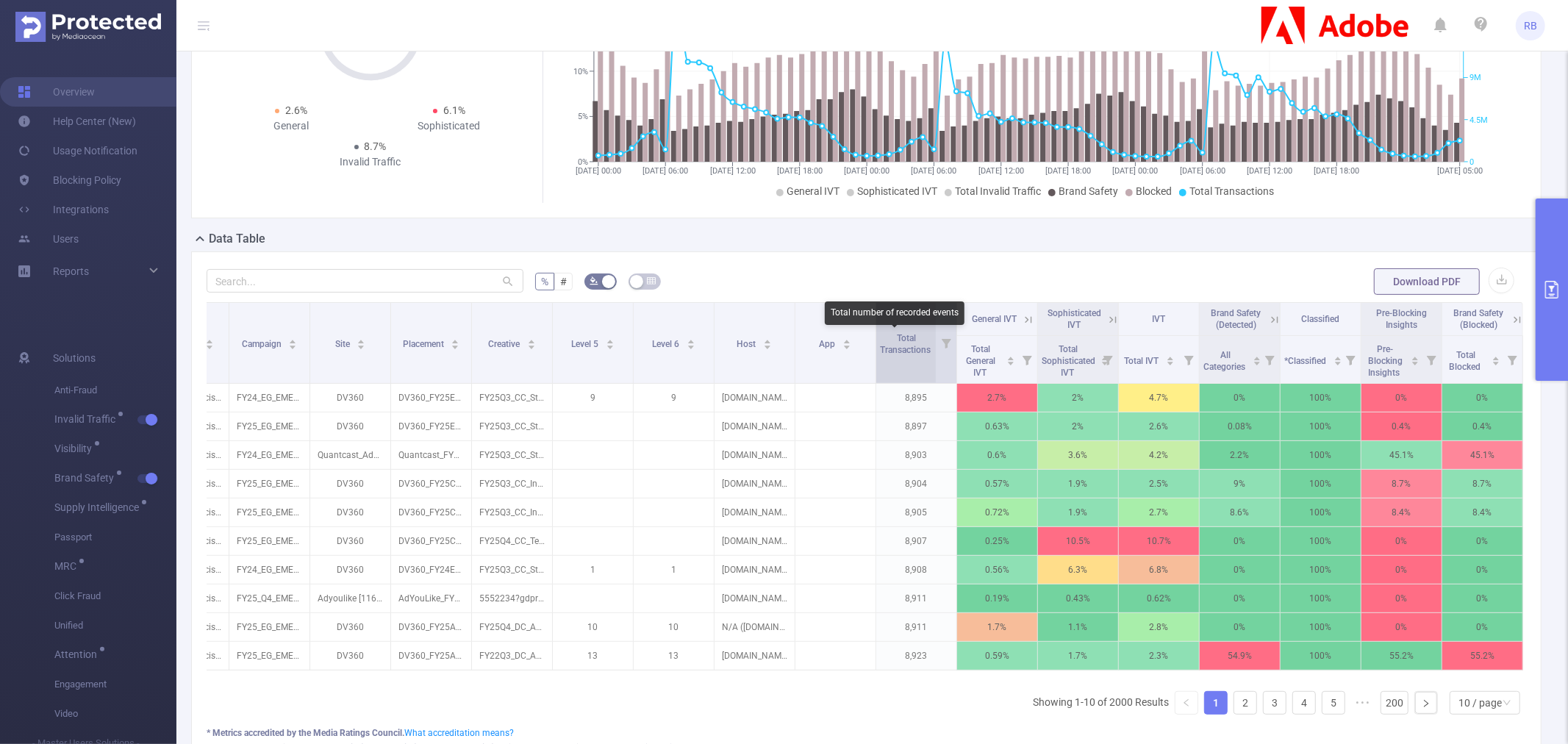
click at [891, 344] on span "Total Transactions" at bounding box center [907, 344] width 53 height 22
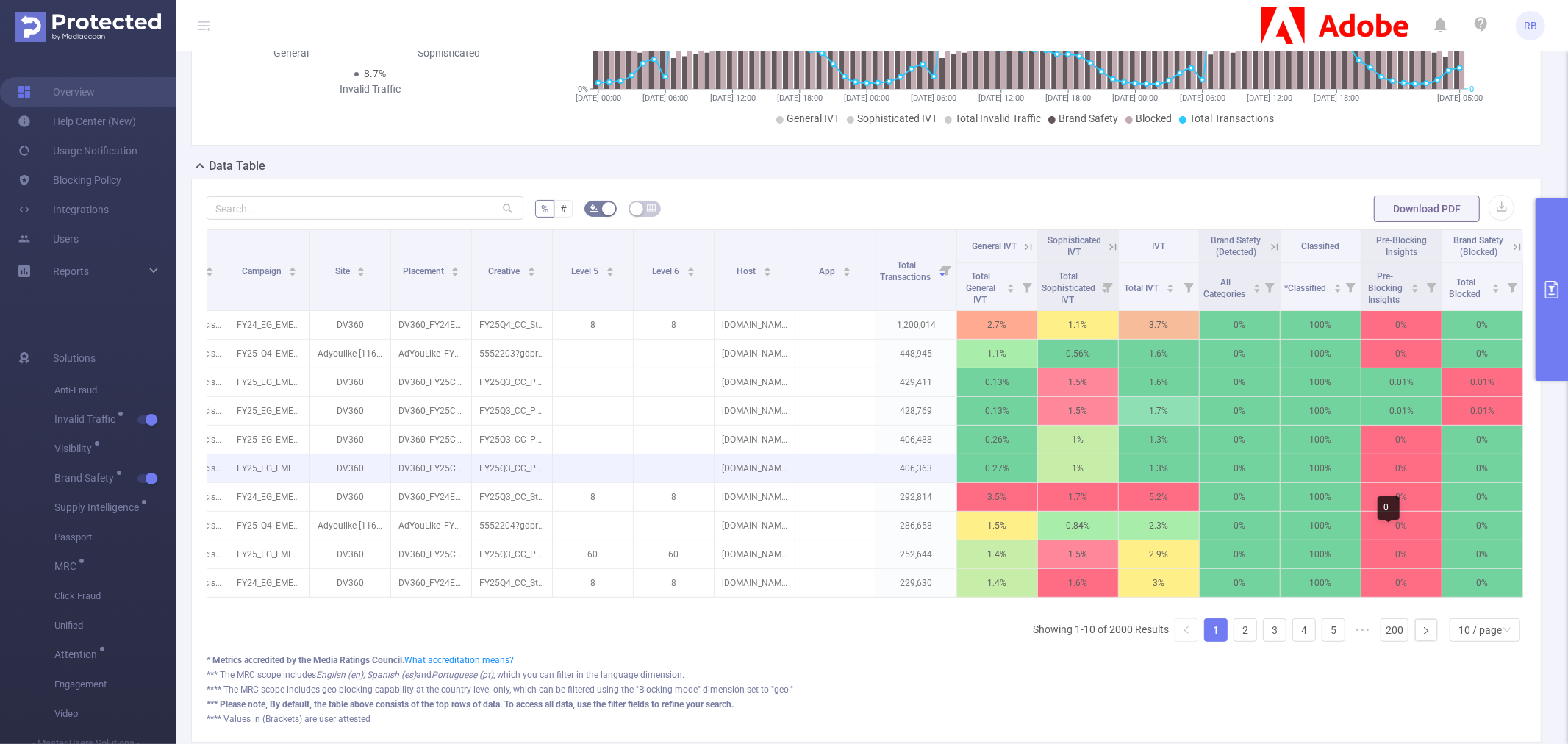
scroll to position [327, 0]
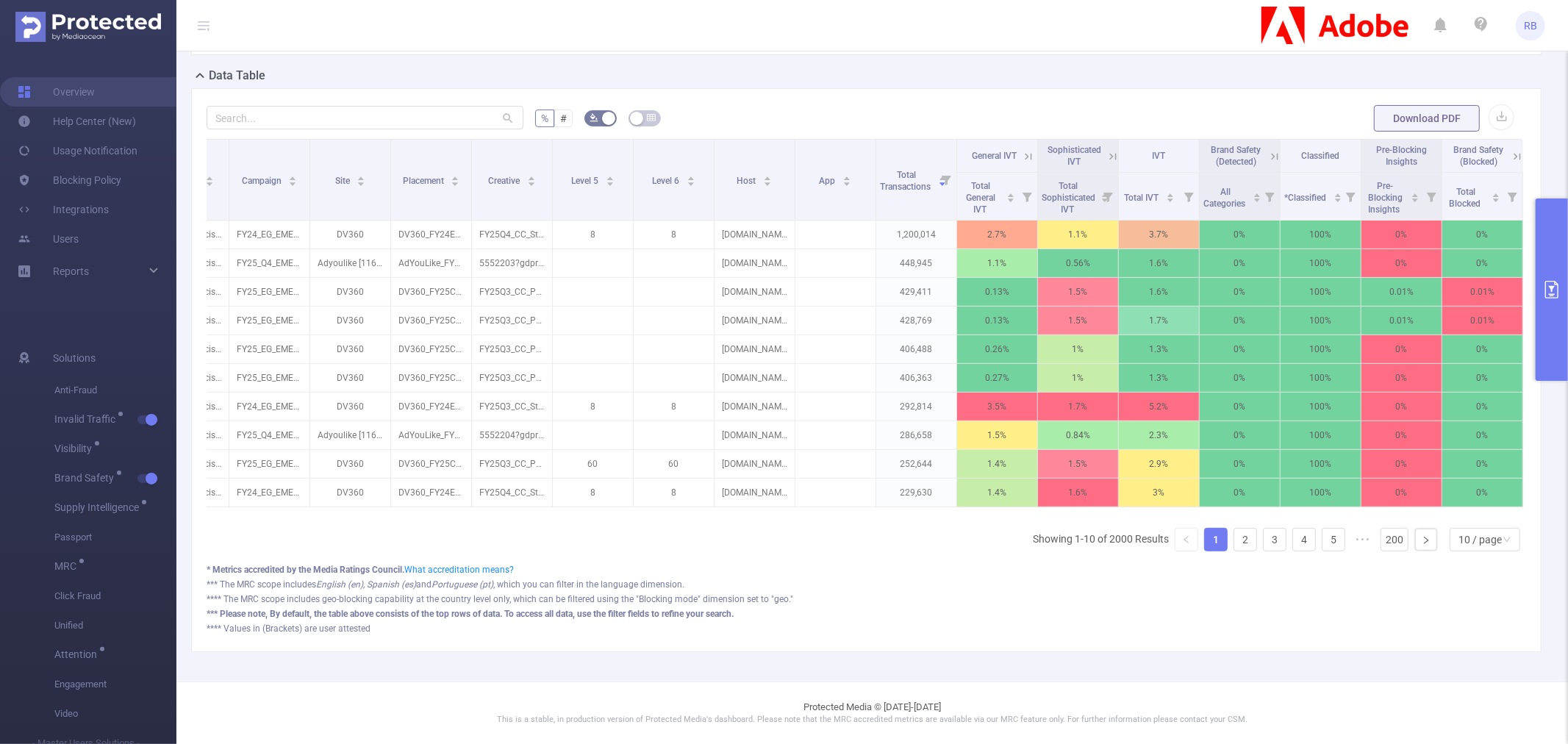
click at [1247, 541] on ul "Showing 1-10 of 2000 Results 1 2 3 4 5 ••• 200 10 / page" at bounding box center [1280, 539] width 493 height 24
click at [1235, 549] on link "2" at bounding box center [1245, 539] width 22 height 22
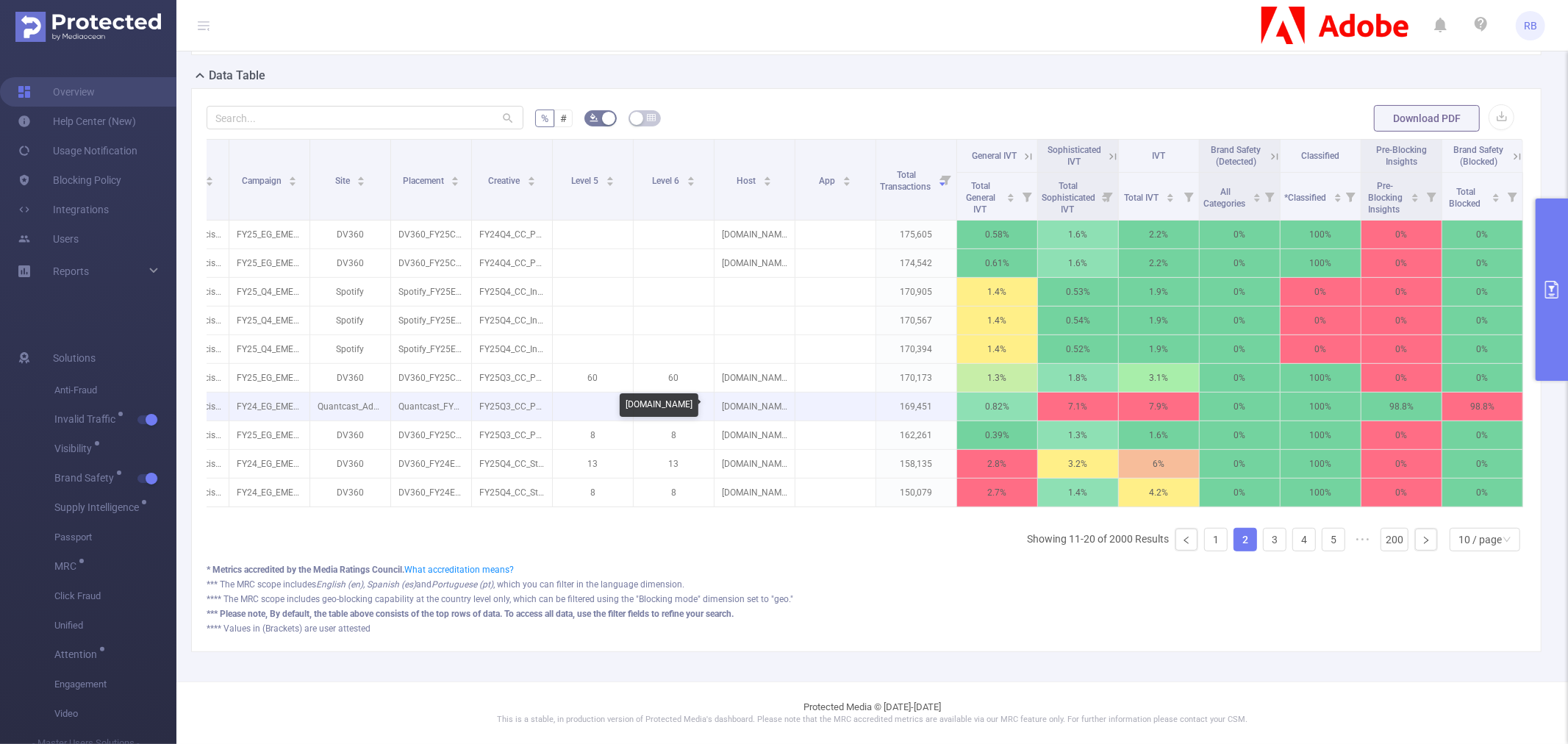
click at [734, 404] on p "ads-d.viber.com" at bounding box center [754, 407] width 80 height 28
click at [763, 408] on p "ads-d.viber.com" at bounding box center [754, 407] width 80 height 28
copy p "viber.com"
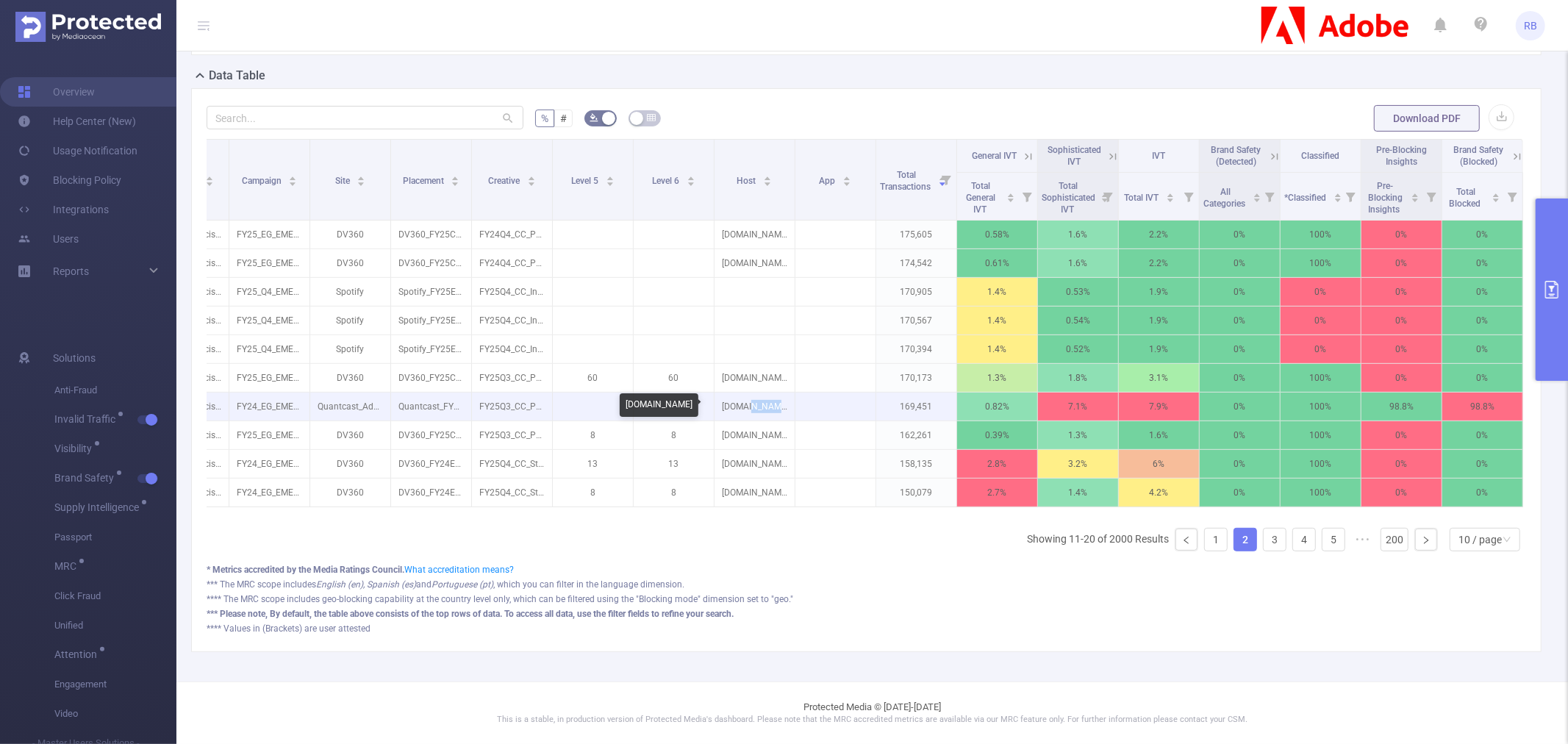
click at [763, 408] on p "ads-d.viber.com" at bounding box center [754, 407] width 80 height 28
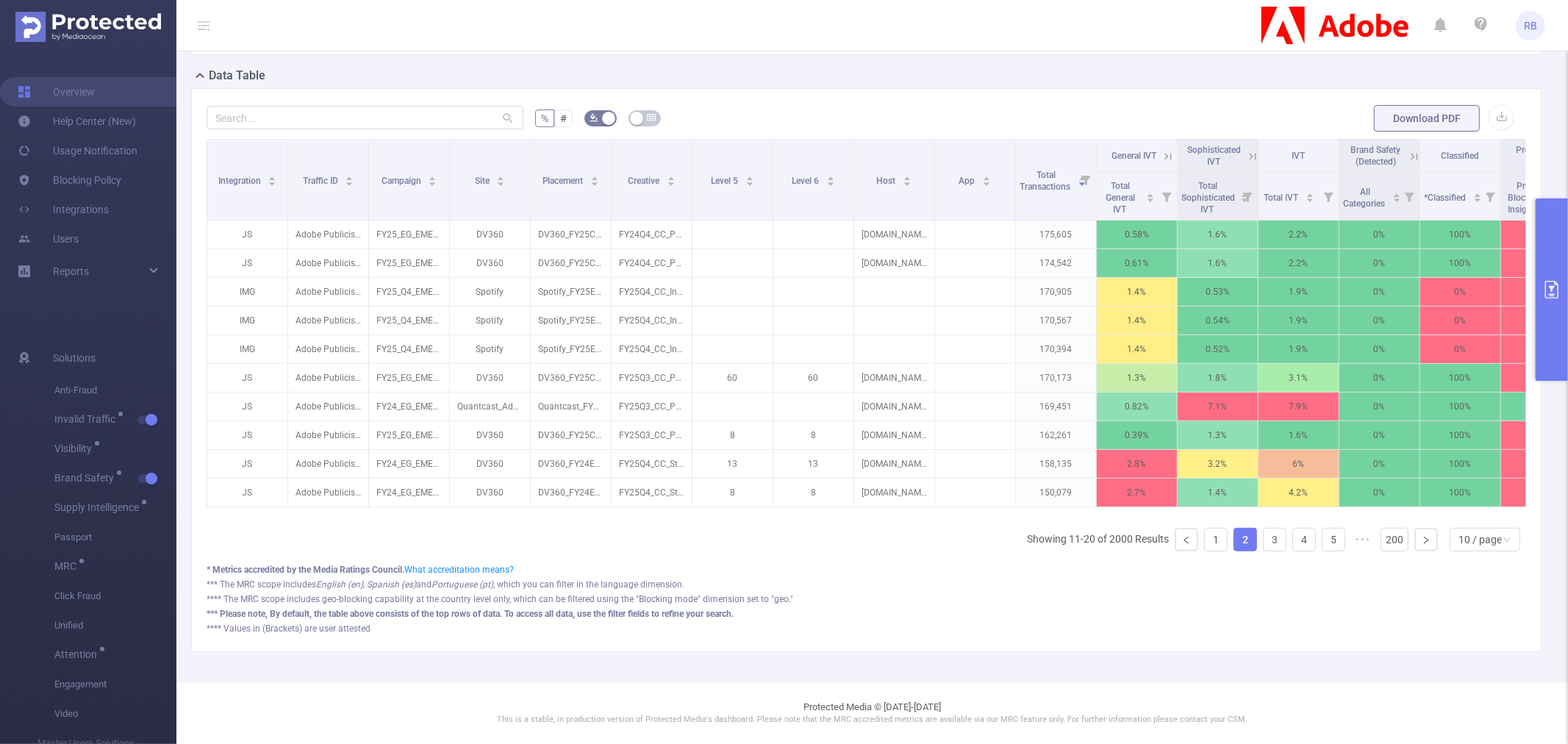
scroll to position [0, 151]
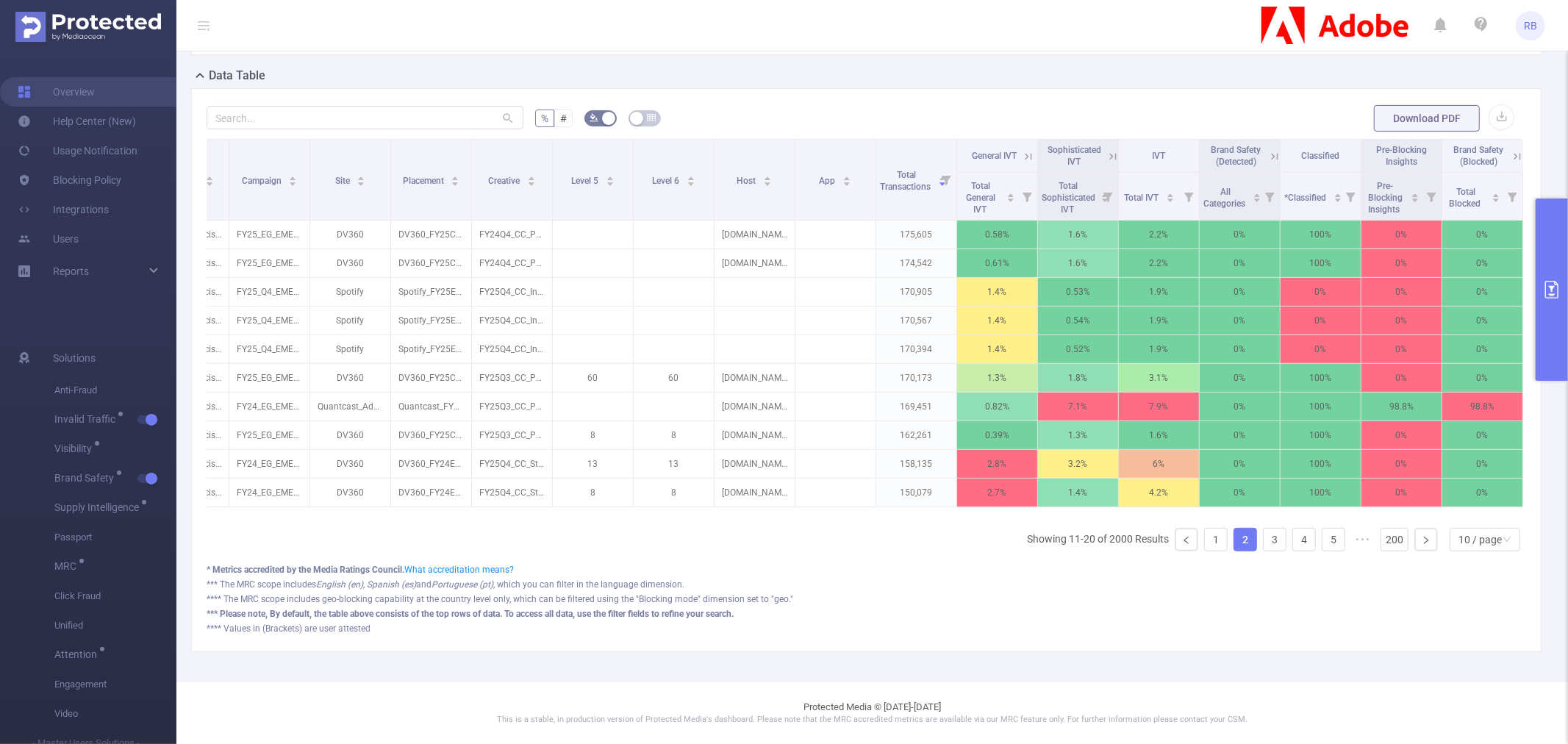
click at [1506, 148] on icon at bounding box center [1515, 155] width 18 height 14
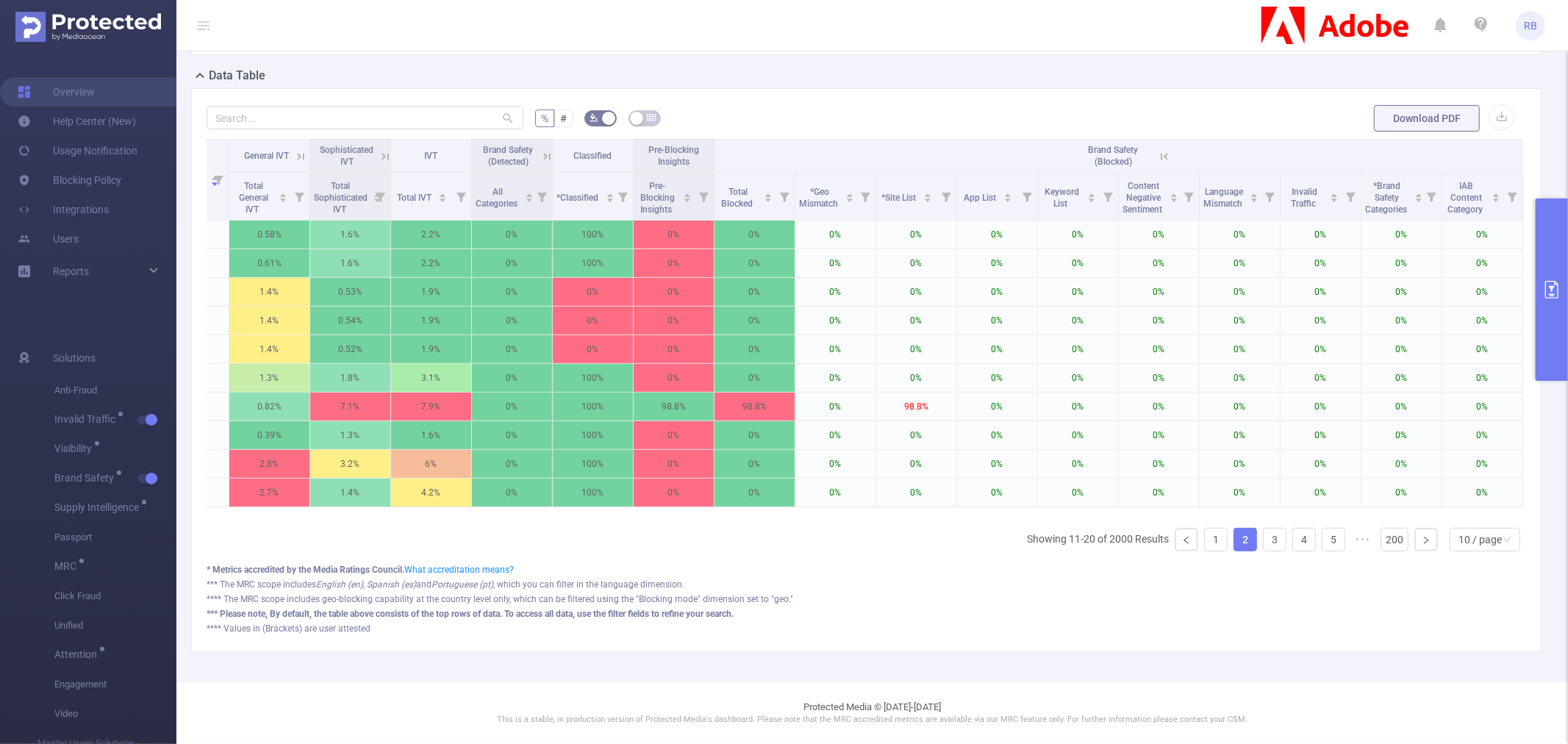
scroll to position [0, 0]
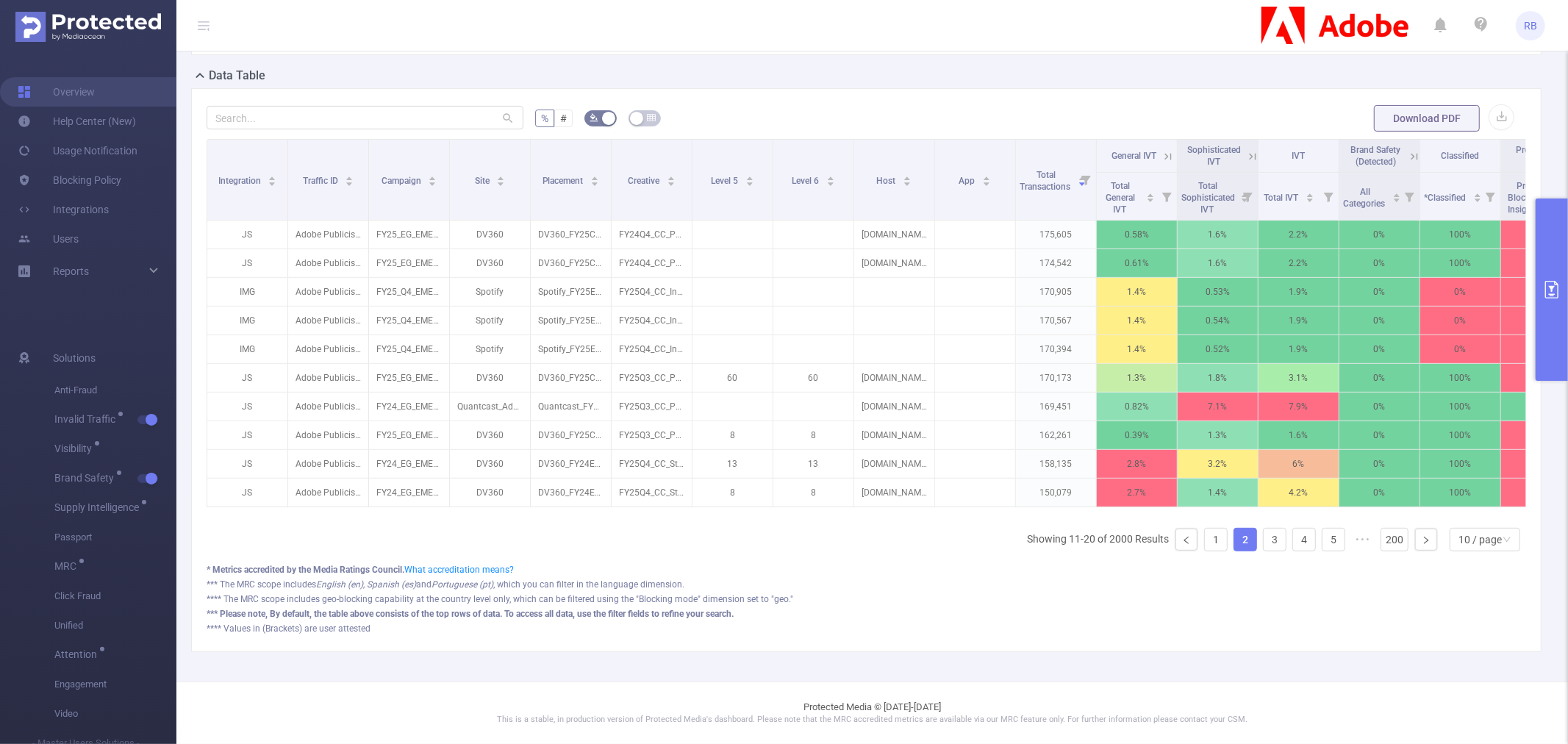
click at [1550, 292] on icon "primary" at bounding box center [1551, 289] width 18 height 18
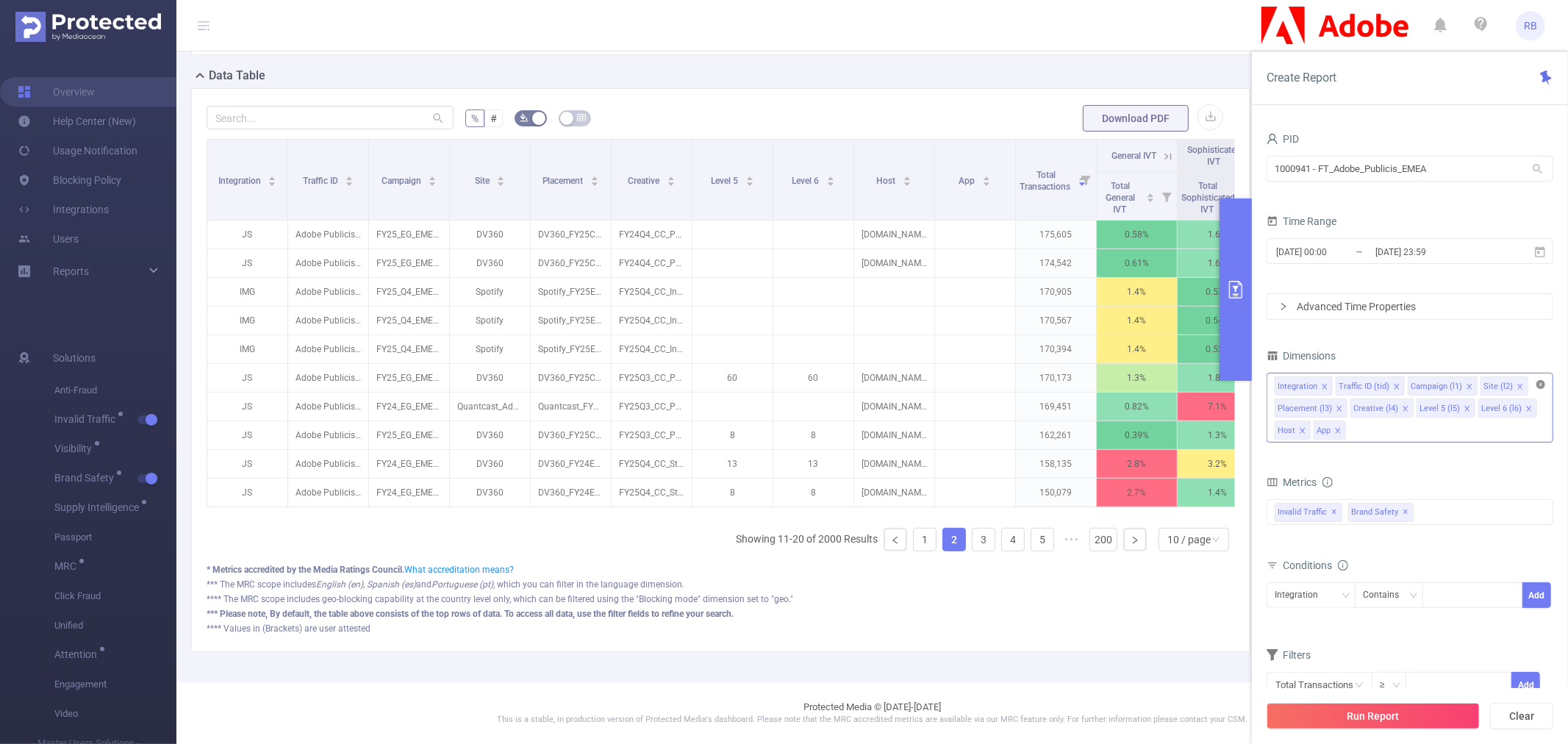
click at [1541, 385] on icon "icon: close-circle" at bounding box center [1541, 385] width 9 height 9
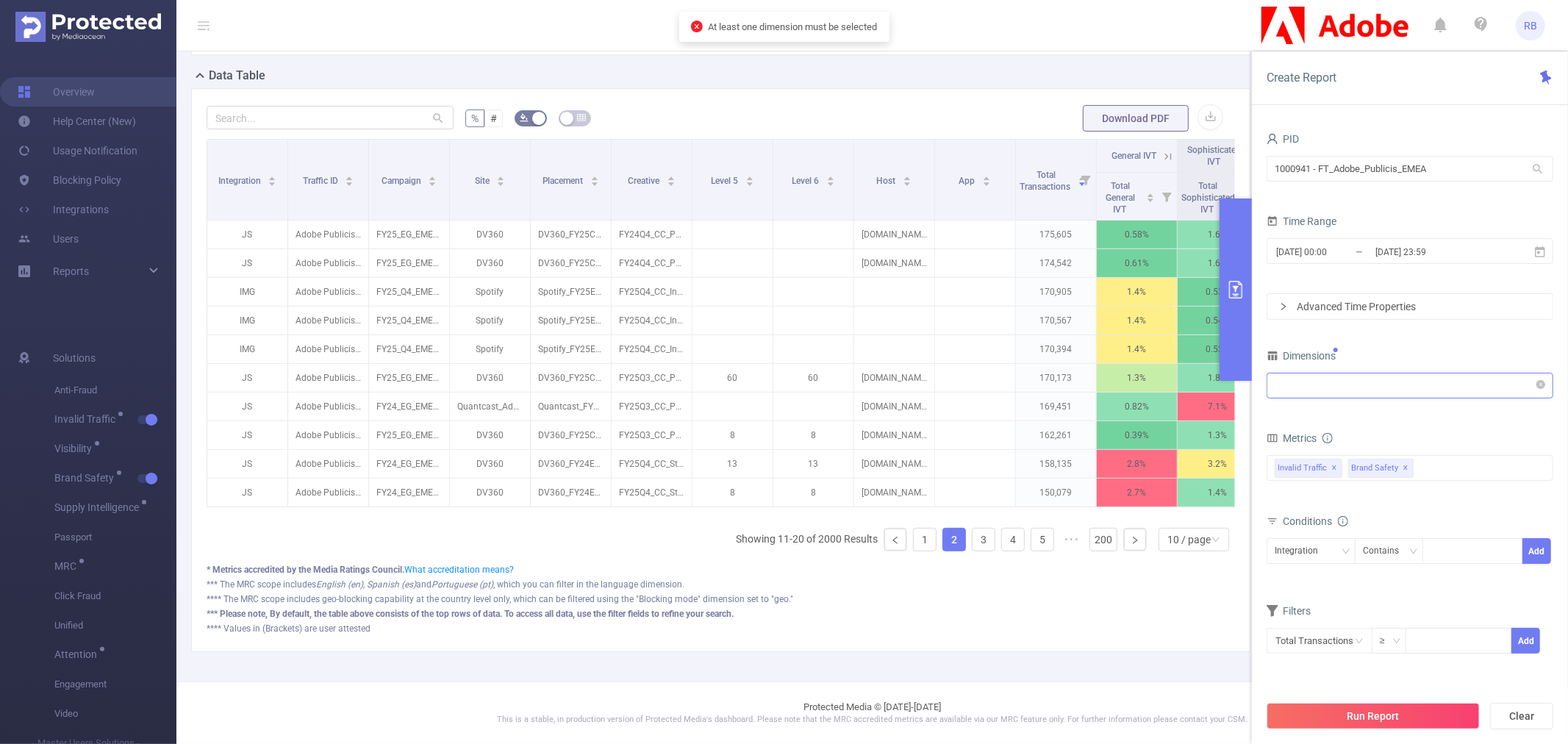
drag, startPoint x: 1456, startPoint y: 406, endPoint x: 1438, endPoint y: 398, distance: 19.7
click at [1455, 406] on div "Dimensions Integration" at bounding box center [1410, 378] width 287 height 65
click at [1425, 385] on div "Integration" at bounding box center [1410, 386] width 270 height 24
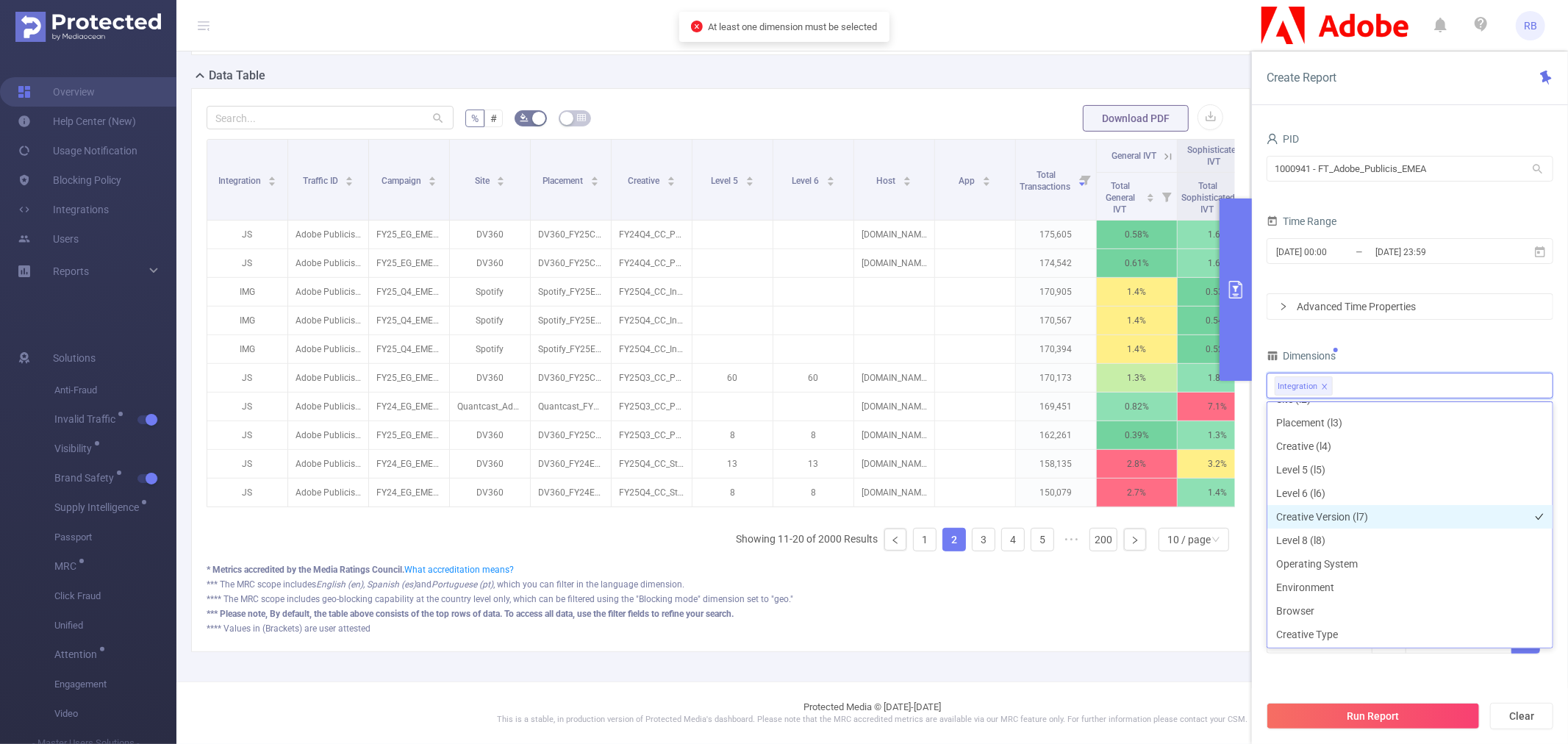
scroll to position [166, 0]
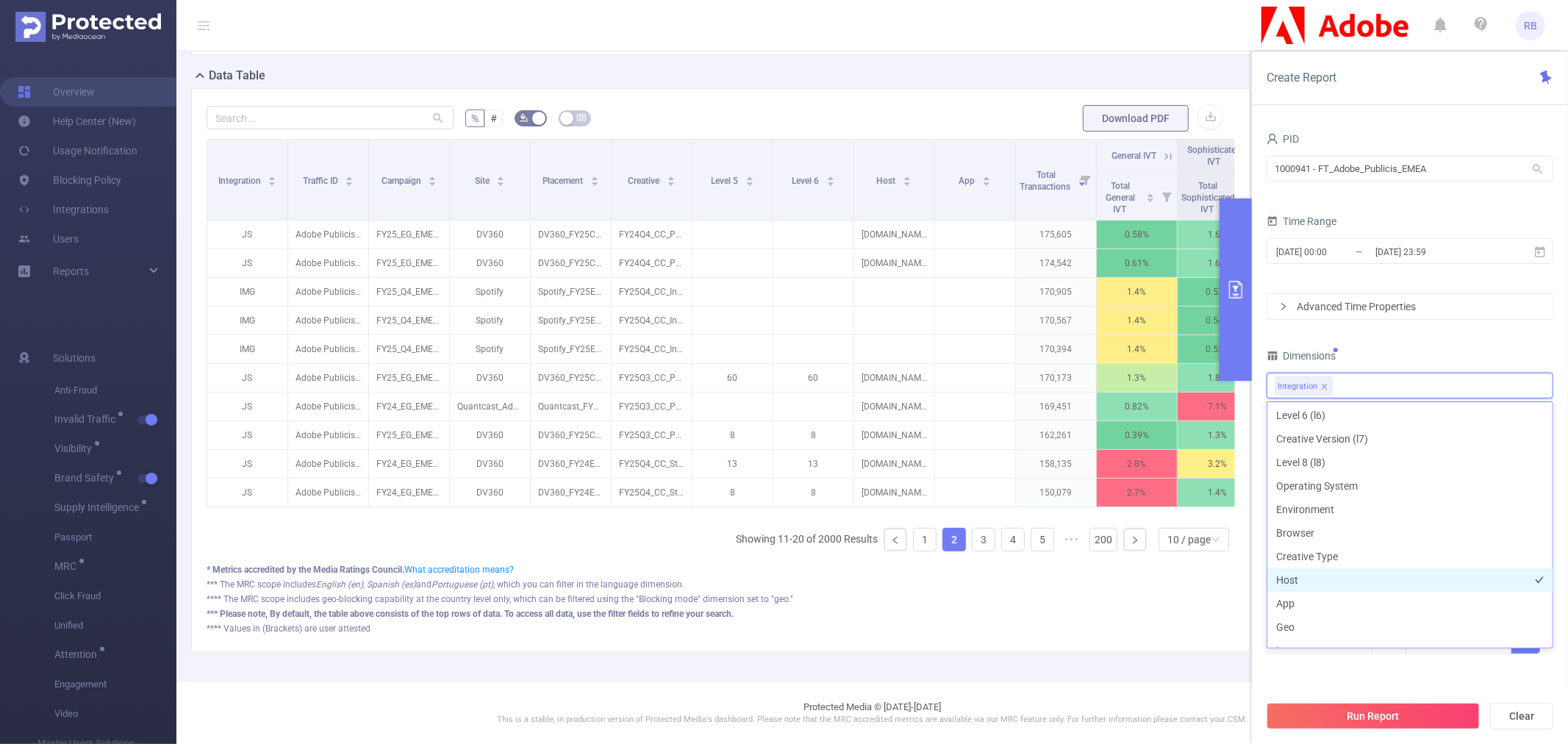
click at [1316, 584] on li "Host" at bounding box center [1410, 580] width 285 height 24
click at [1324, 604] on li "App" at bounding box center [1410, 603] width 285 height 24
click at [1326, 387] on icon "icon: close" at bounding box center [1325, 387] width 8 height 8
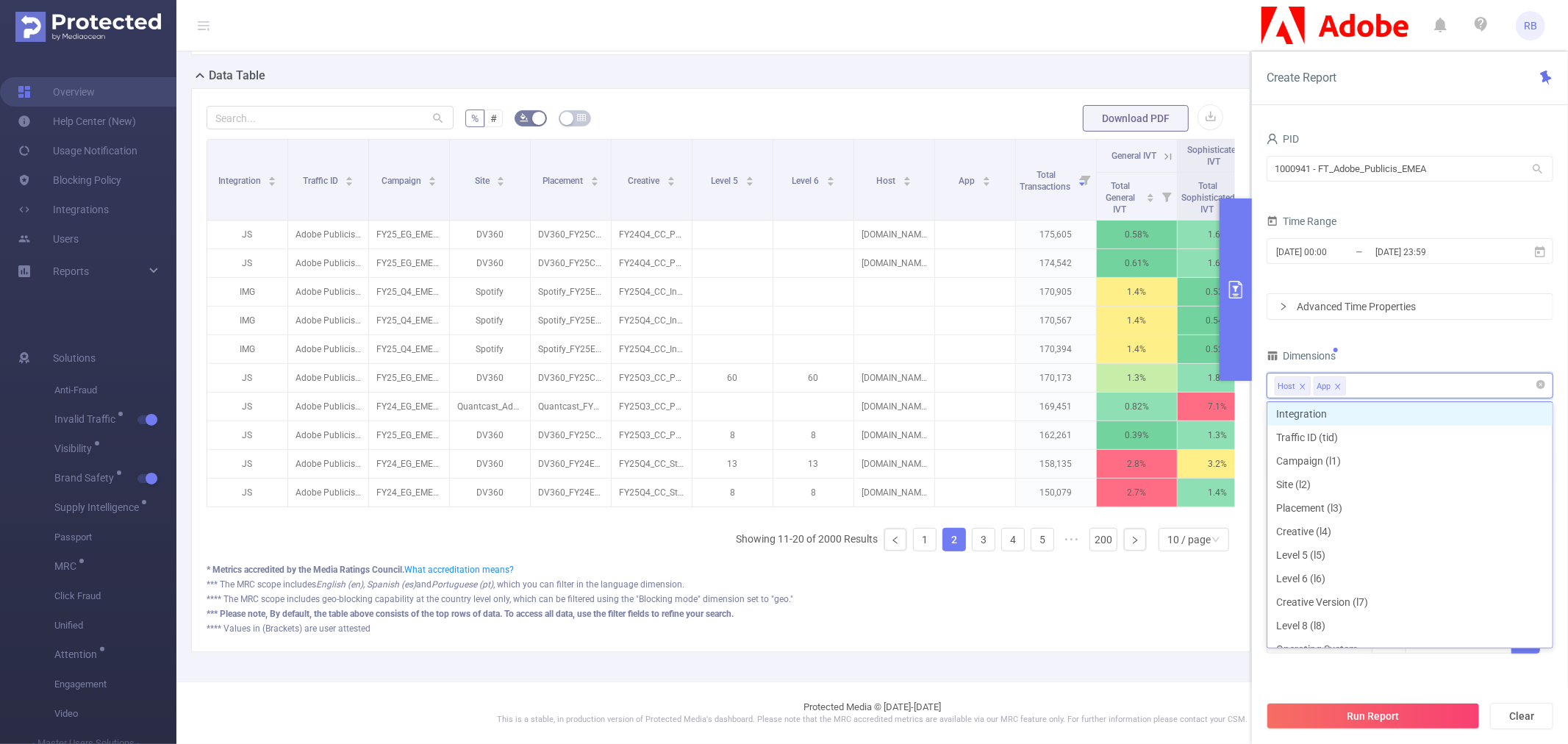
click at [1356, 362] on div "Dimensions" at bounding box center [1410, 358] width 287 height 24
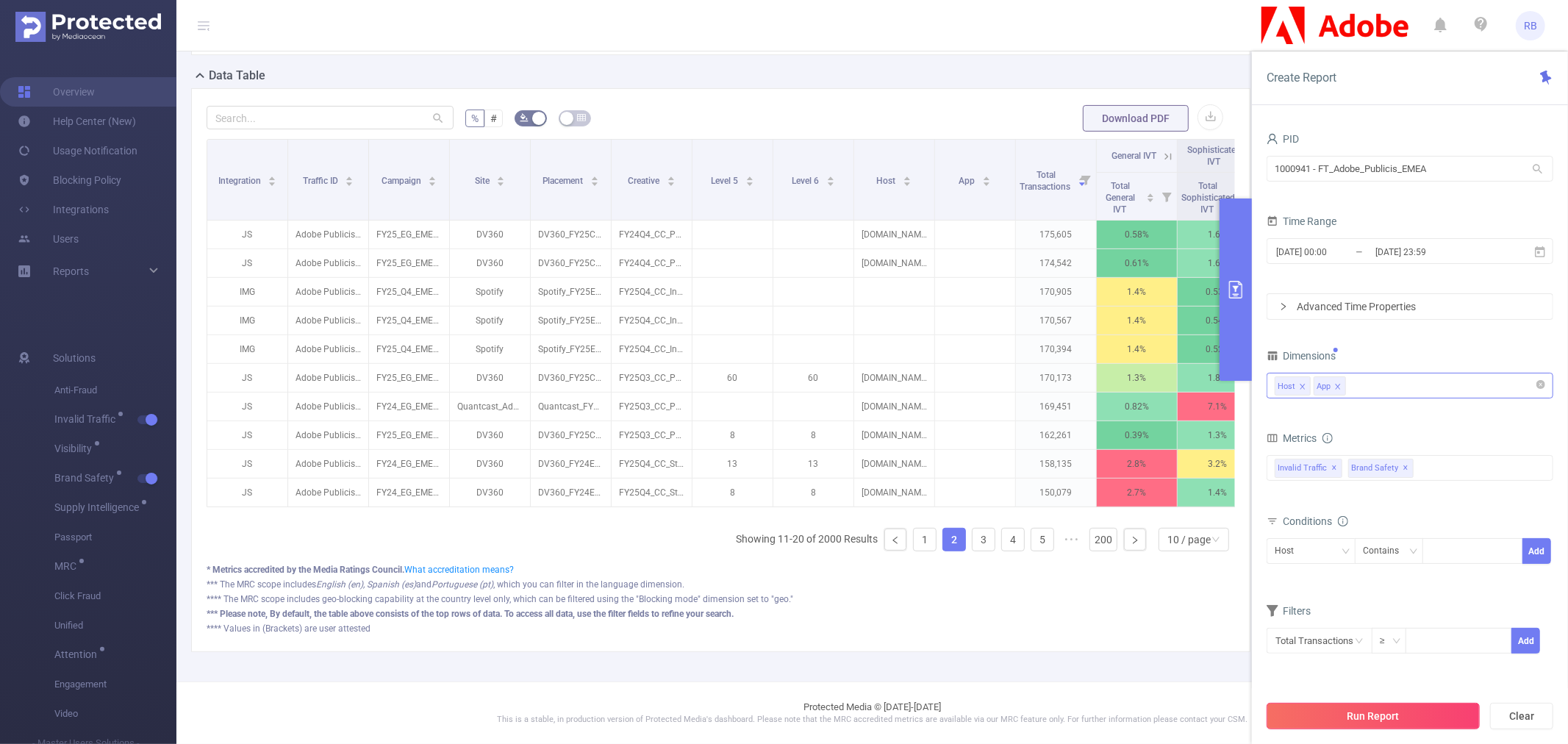
click at [1339, 720] on button "Run Report" at bounding box center [1373, 716] width 213 height 27
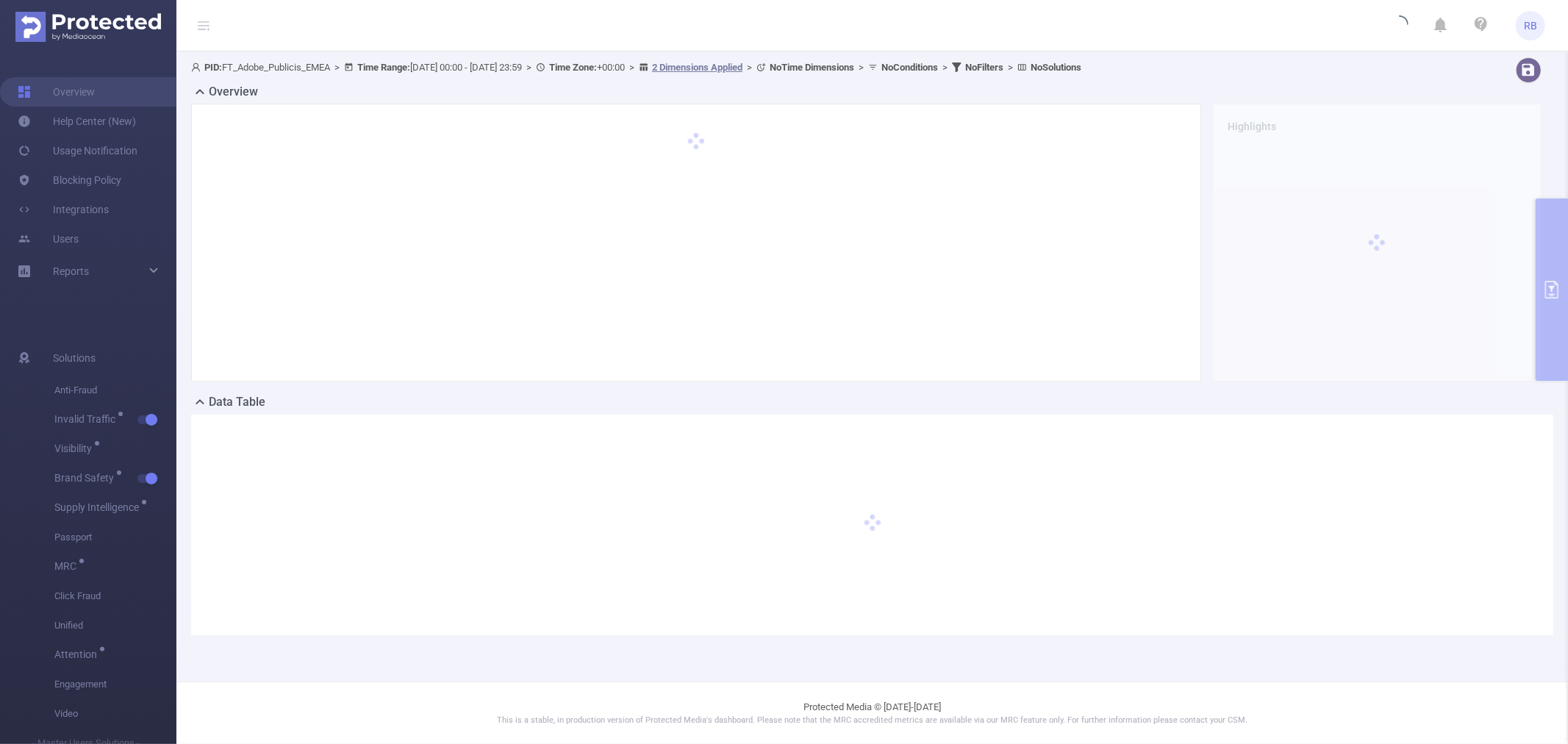
scroll to position [0, 0]
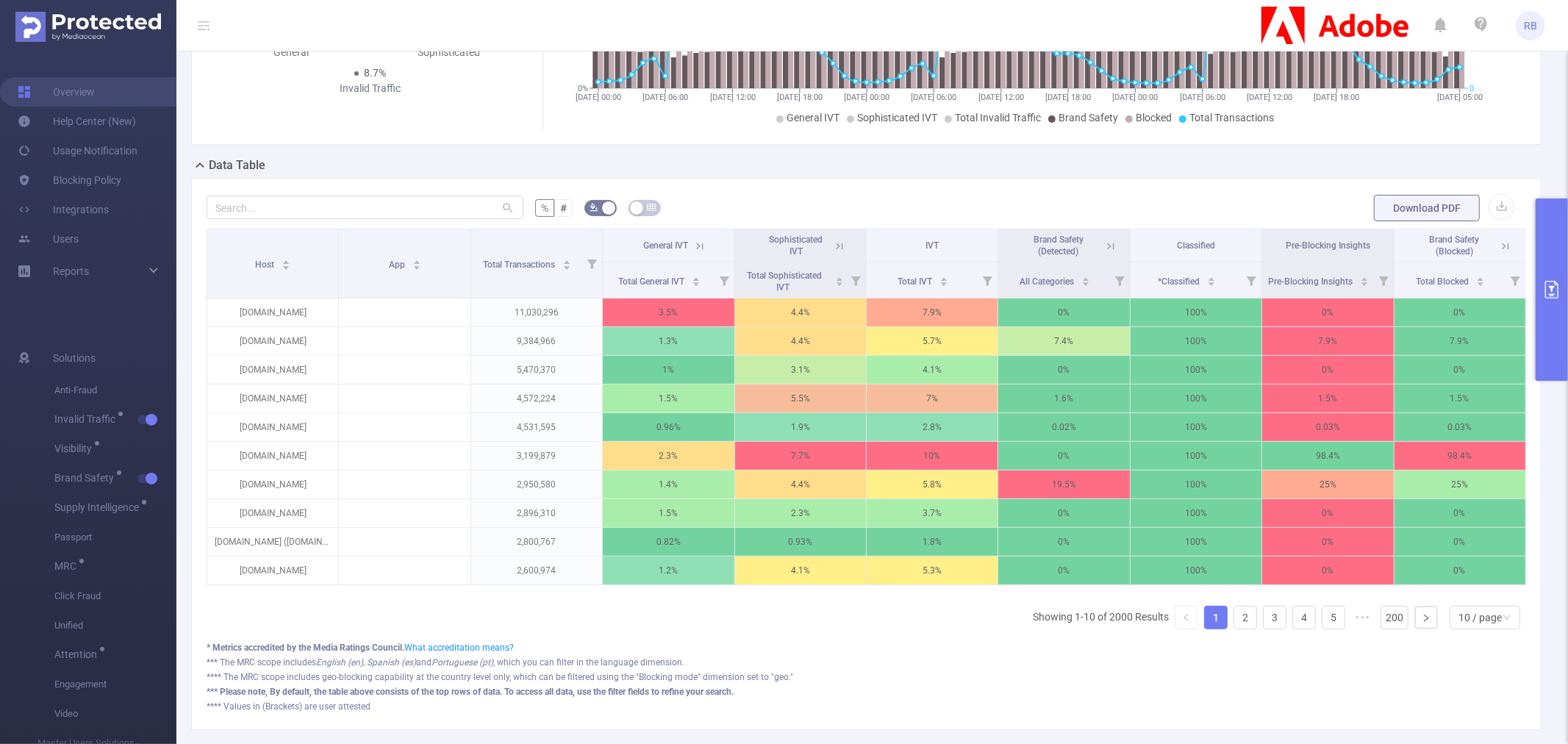
scroll to position [245, 0]
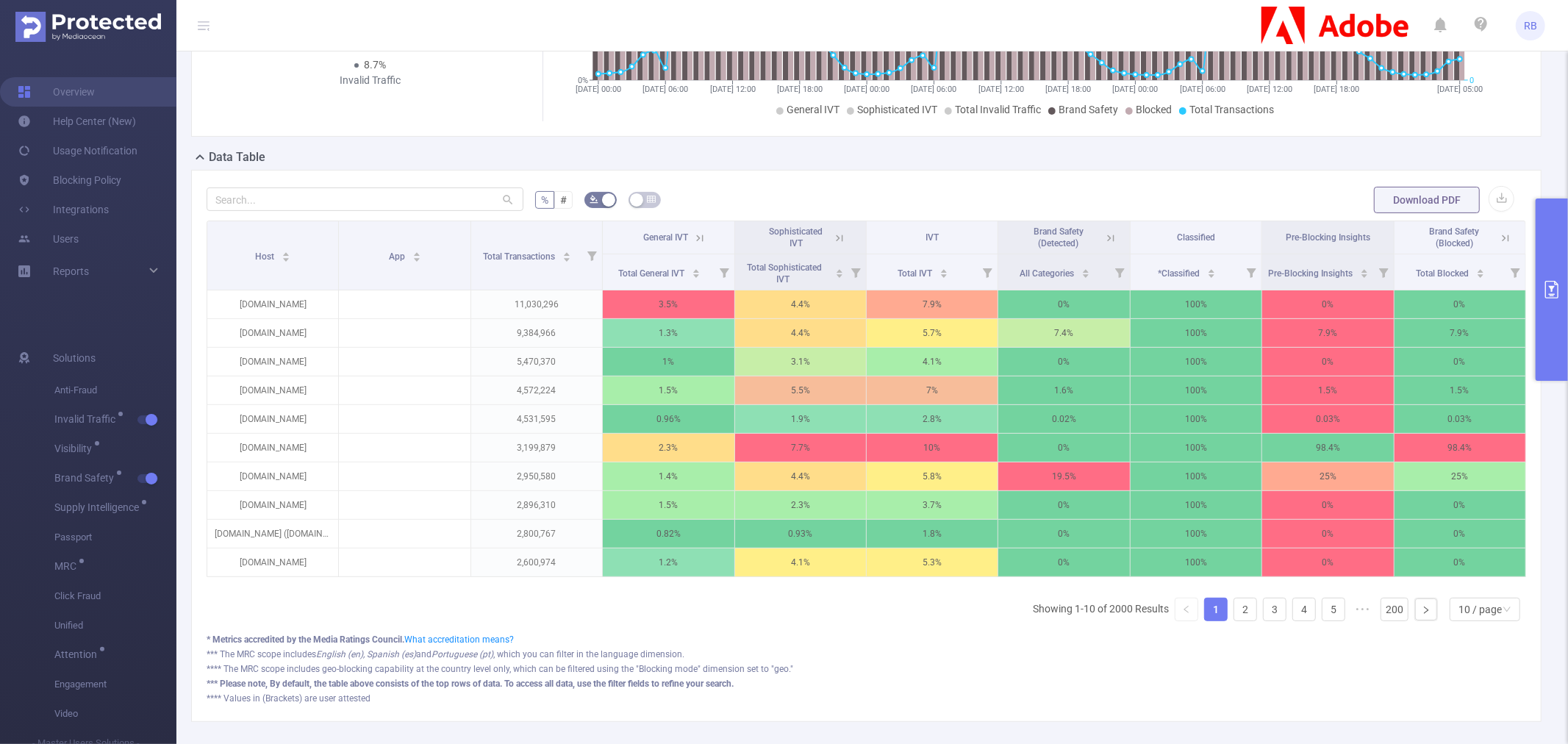
click at [1494, 236] on icon at bounding box center [1503, 237] width 18 height 14
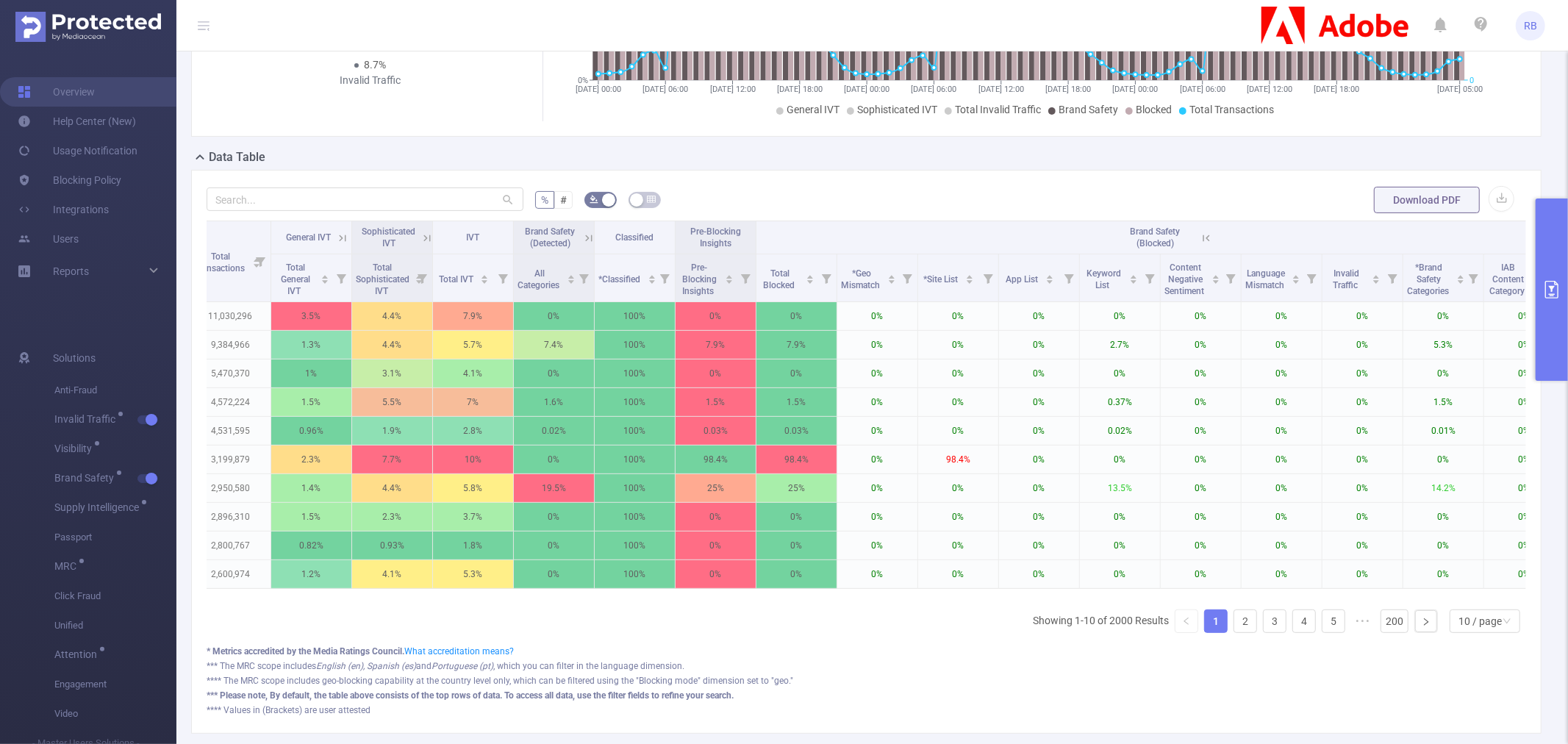
scroll to position [0, 0]
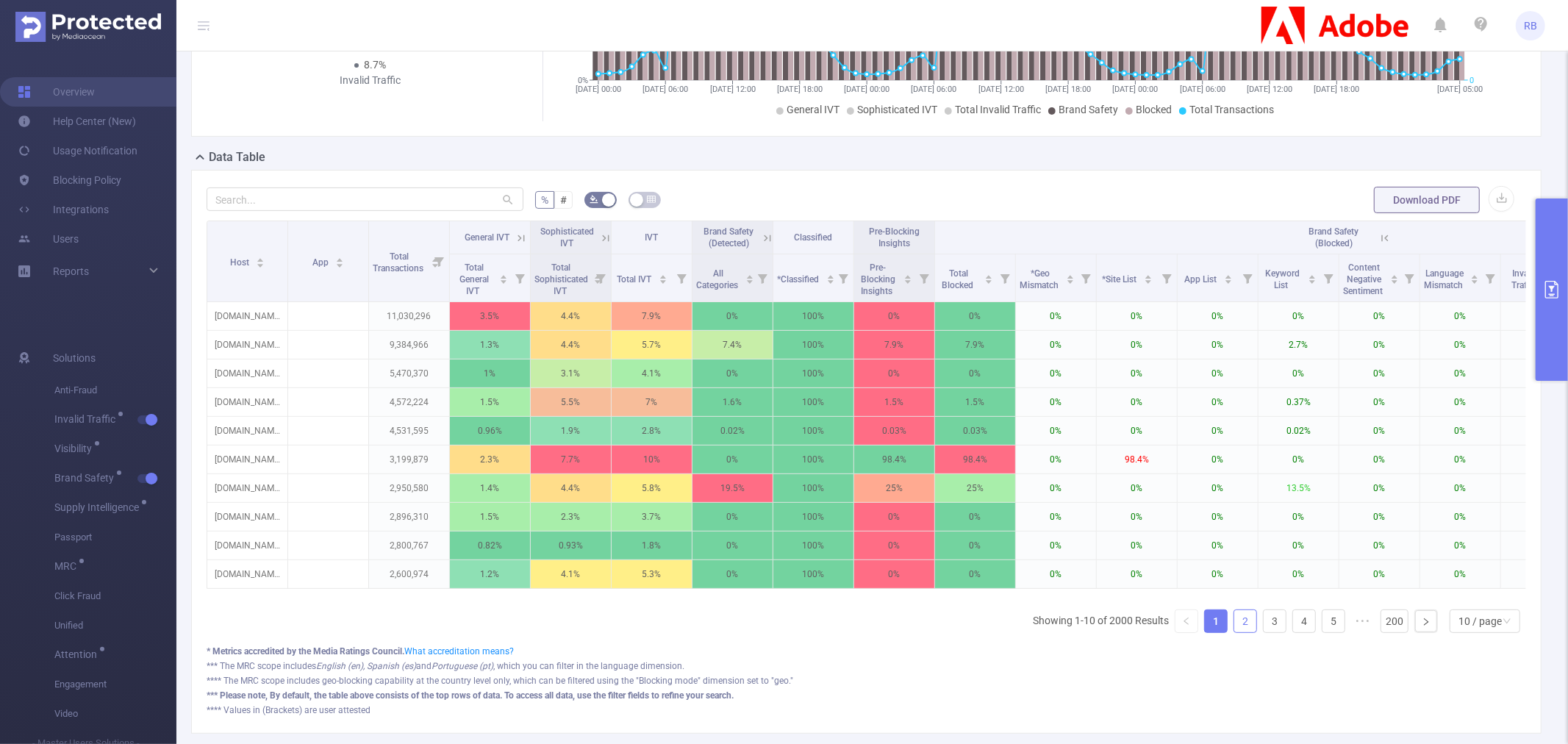
click at [1235, 633] on link "2" at bounding box center [1245, 621] width 22 height 22
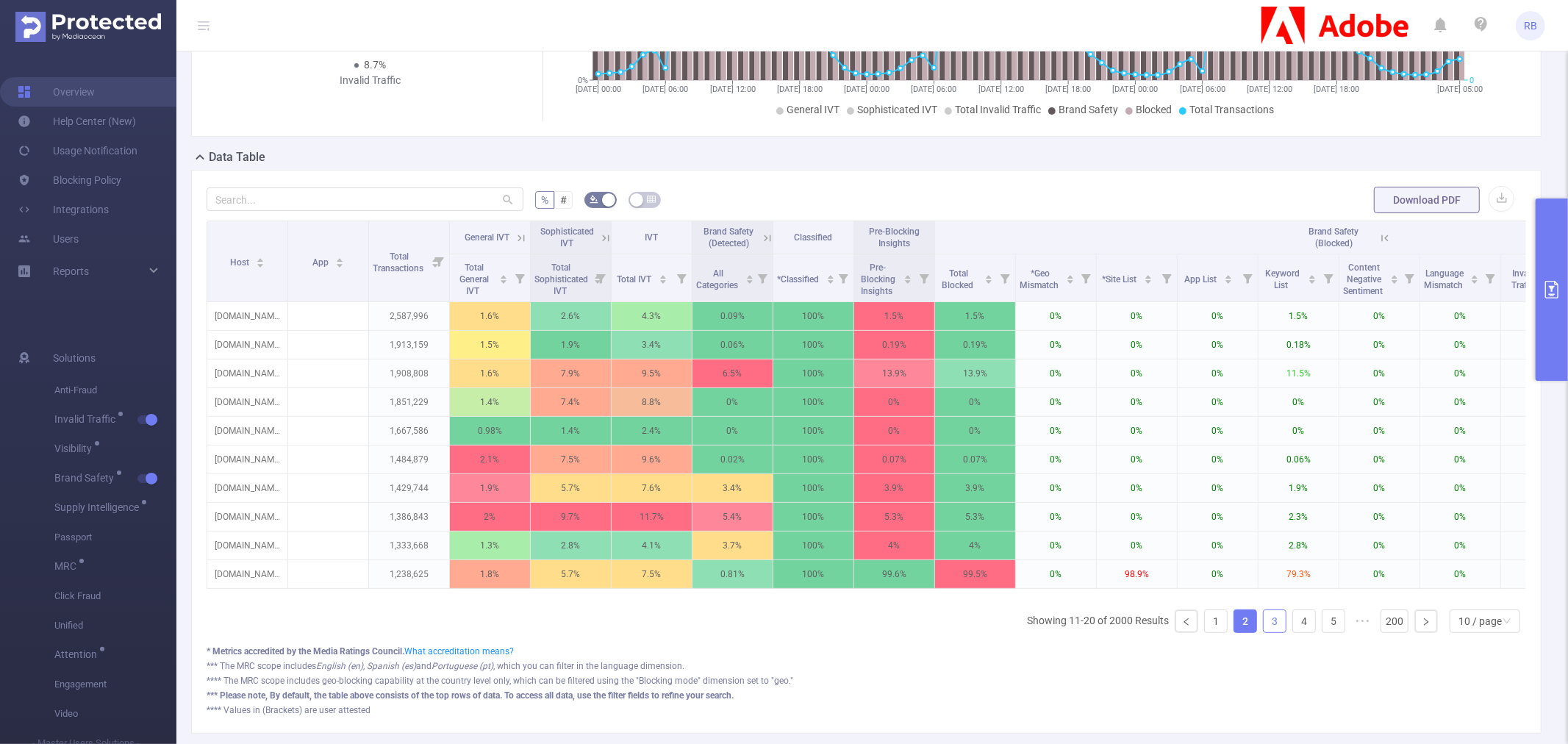
click at [1264, 631] on link "3" at bounding box center [1274, 621] width 22 height 22
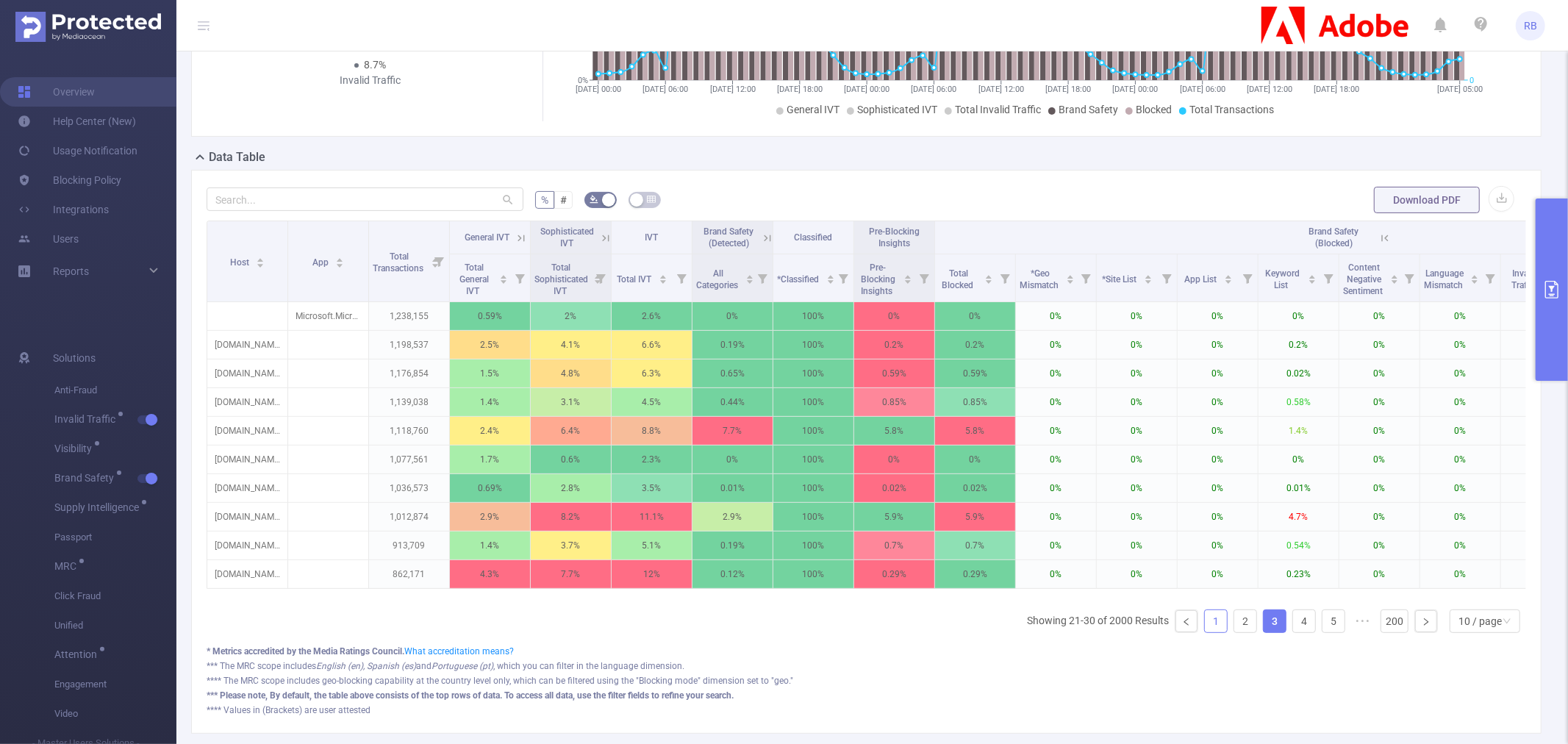
click at [1209, 633] on link "1" at bounding box center [1216, 621] width 22 height 22
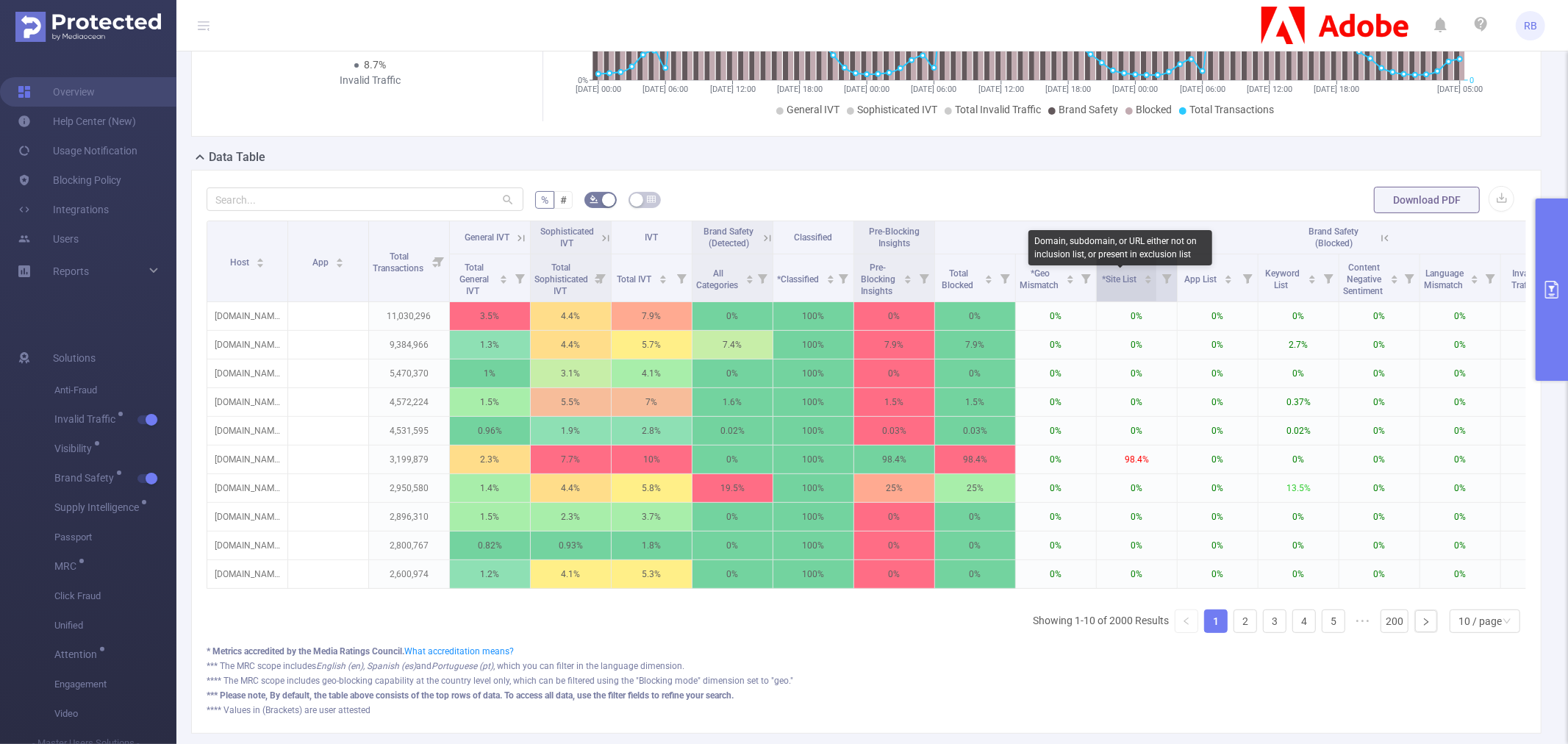
click at [1123, 278] on span "*Site List" at bounding box center [1121, 279] width 37 height 11
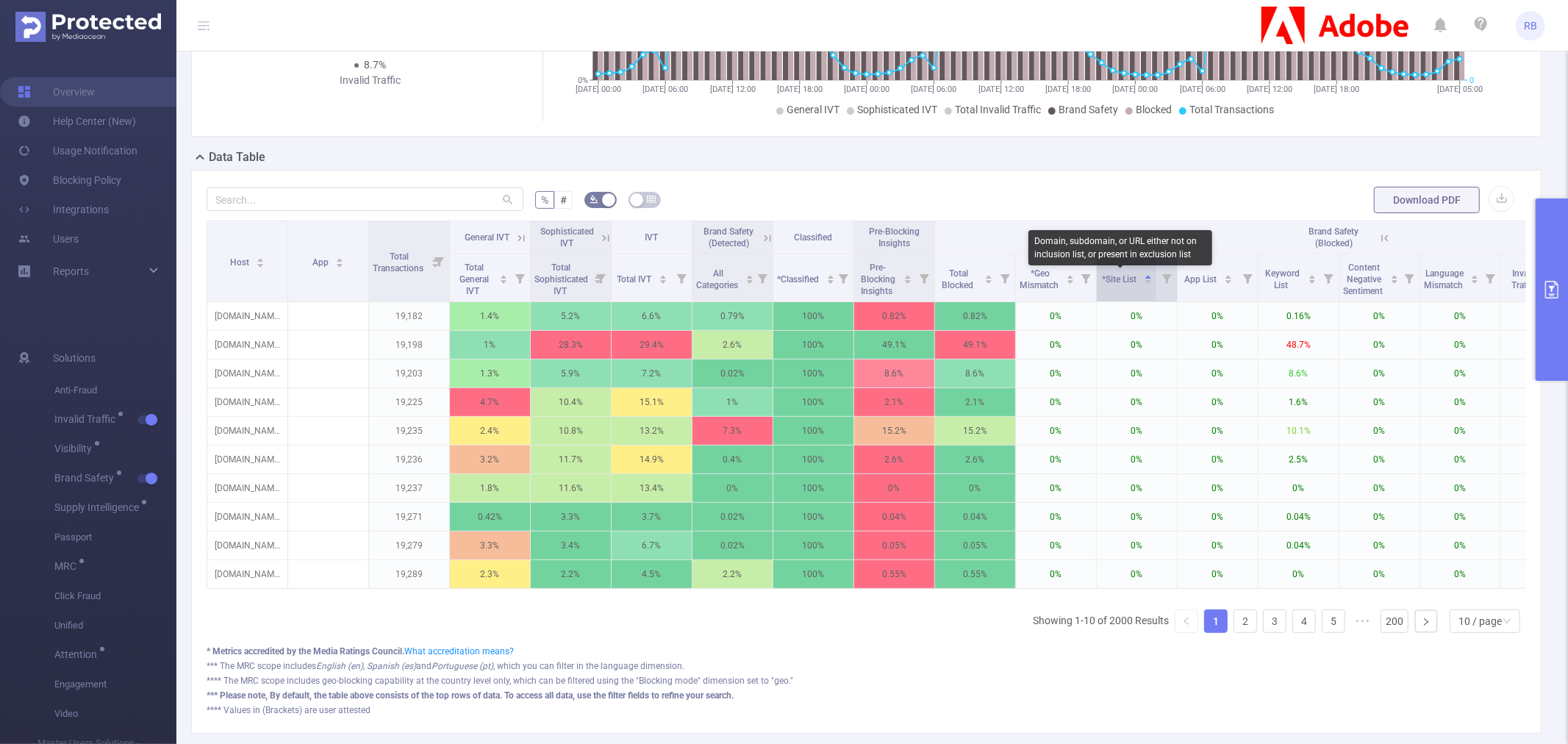
click at [1123, 278] on span "*Site List" at bounding box center [1121, 279] width 37 height 11
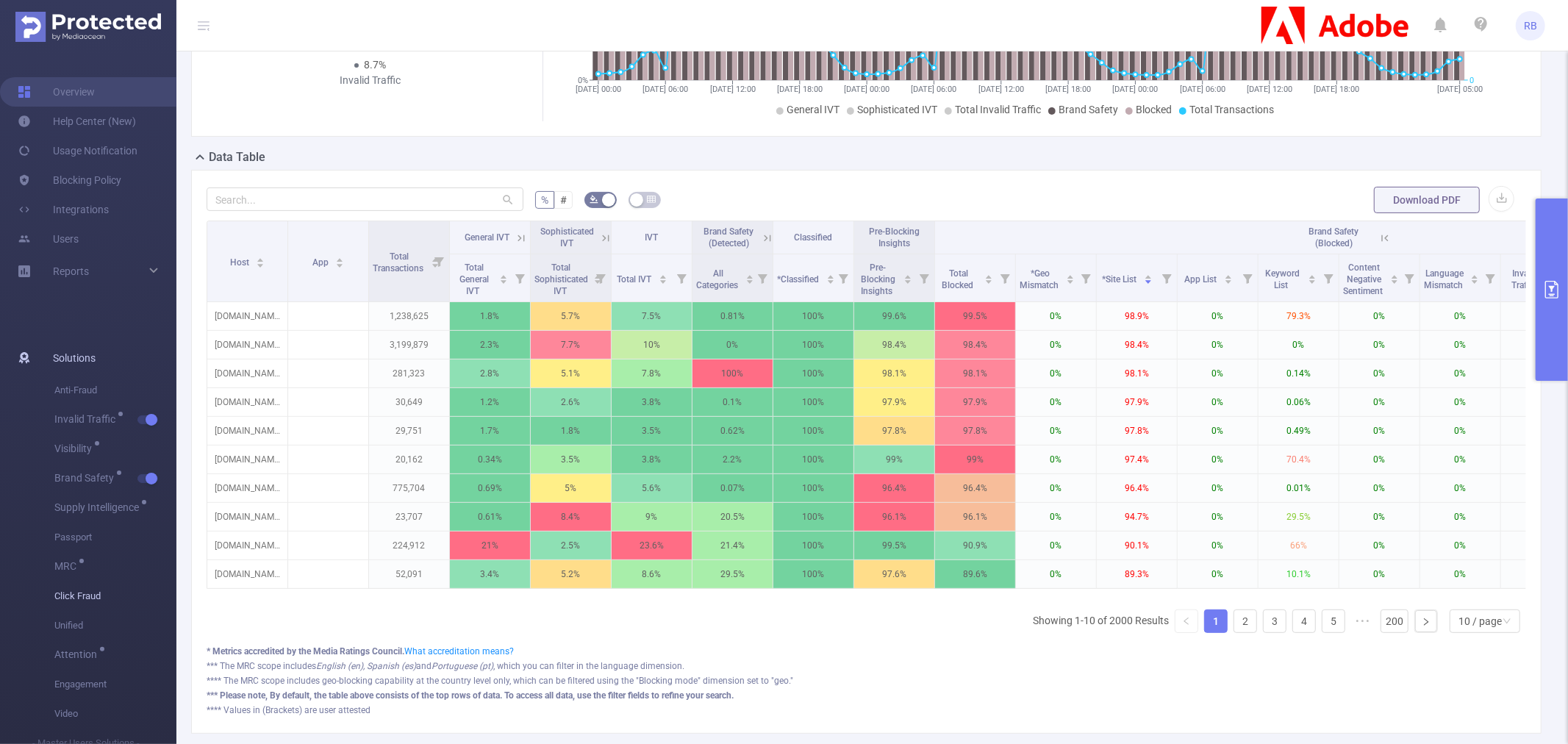
drag, startPoint x: 274, startPoint y: 597, endPoint x: 129, endPoint y: 597, distance: 145.0
click at [129, 597] on section "Overview Help Center (New) Usage Notification Blocking Policy Integrations User…" at bounding box center [784, 372] width 1568 height 744
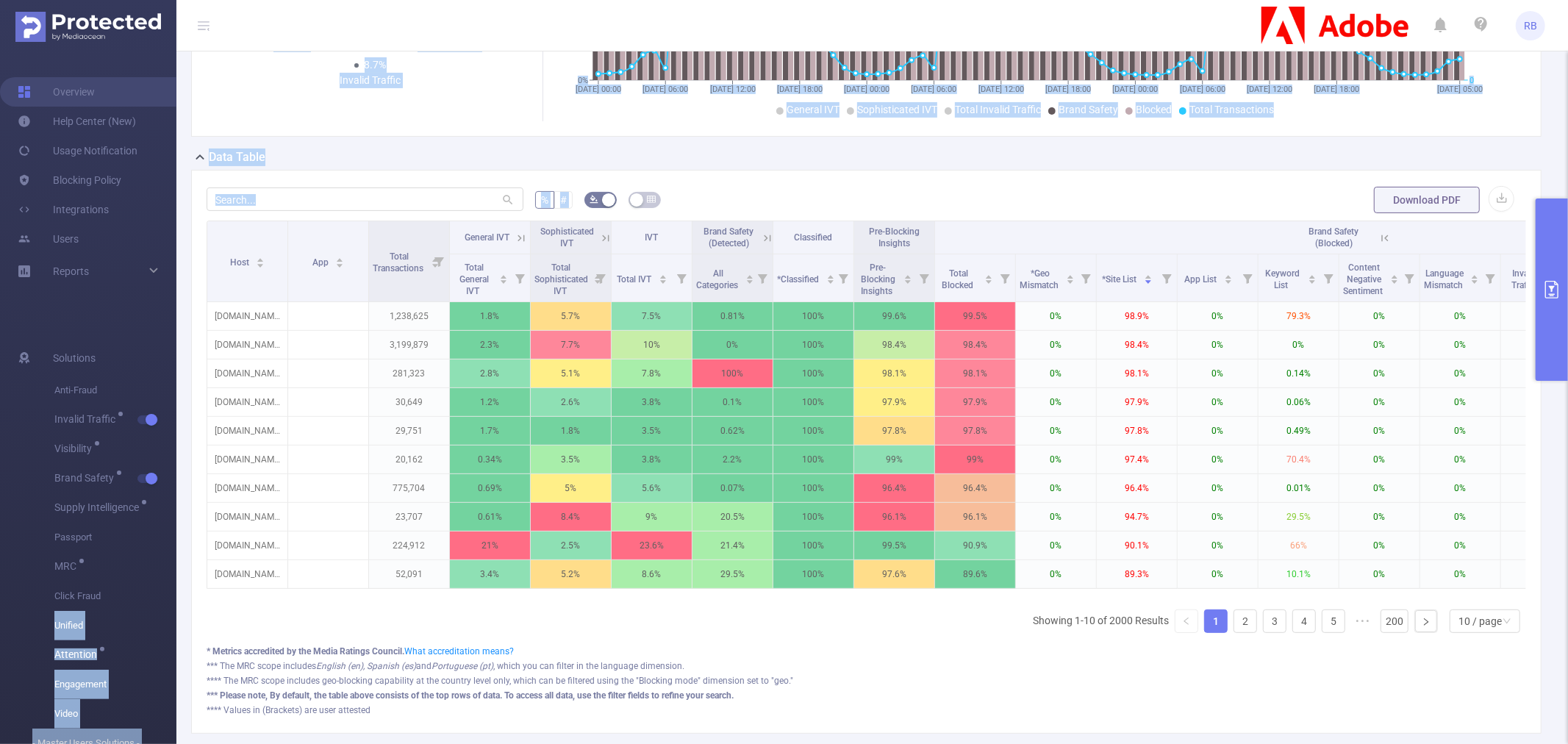
click at [453, 637] on div "Host App Total Transactions General IVT Sophisticated IVT IVT Brand Safety (Det…" at bounding box center [866, 433] width 1320 height 424
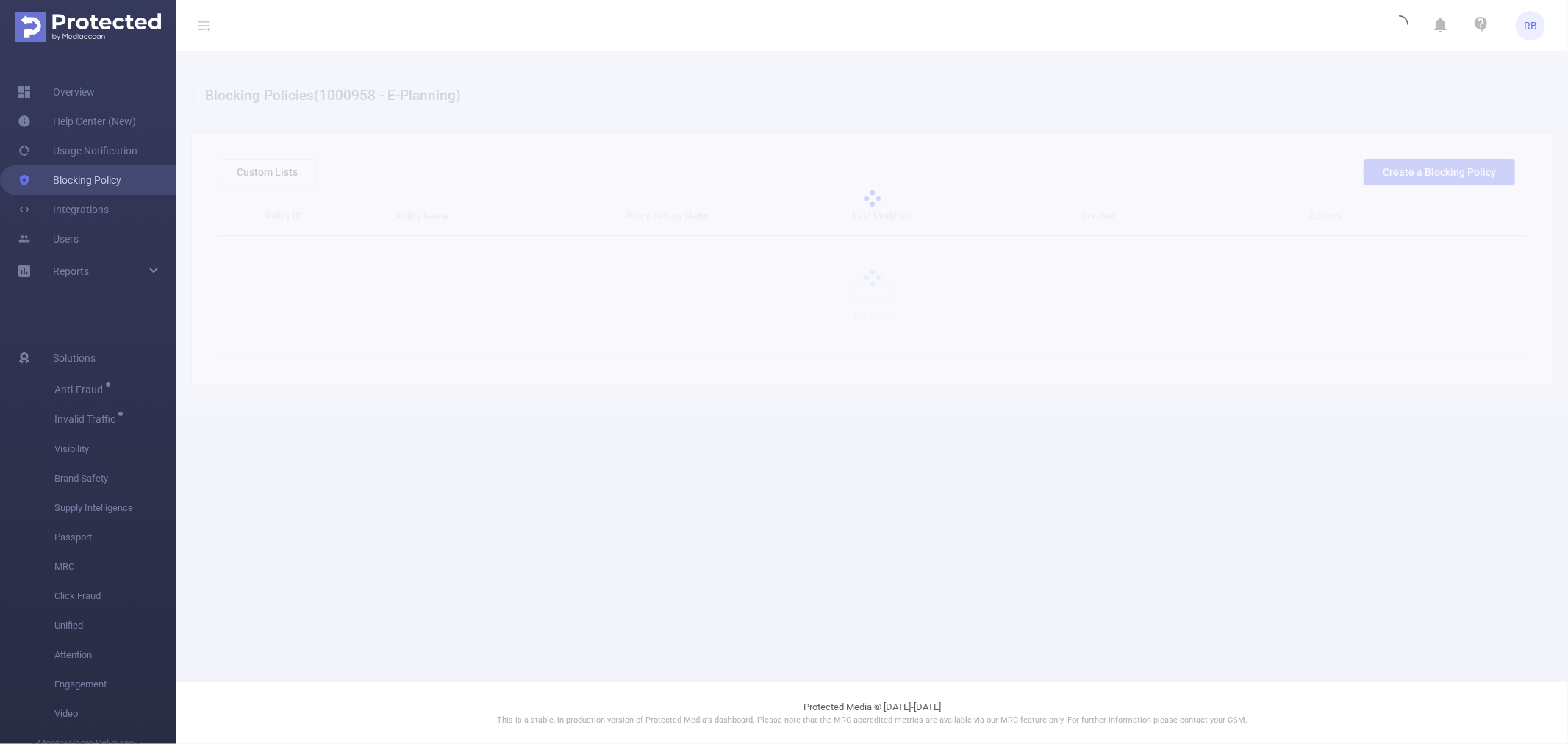
click at [67, 193] on link "Blocking Policy" at bounding box center [69, 180] width 104 height 30
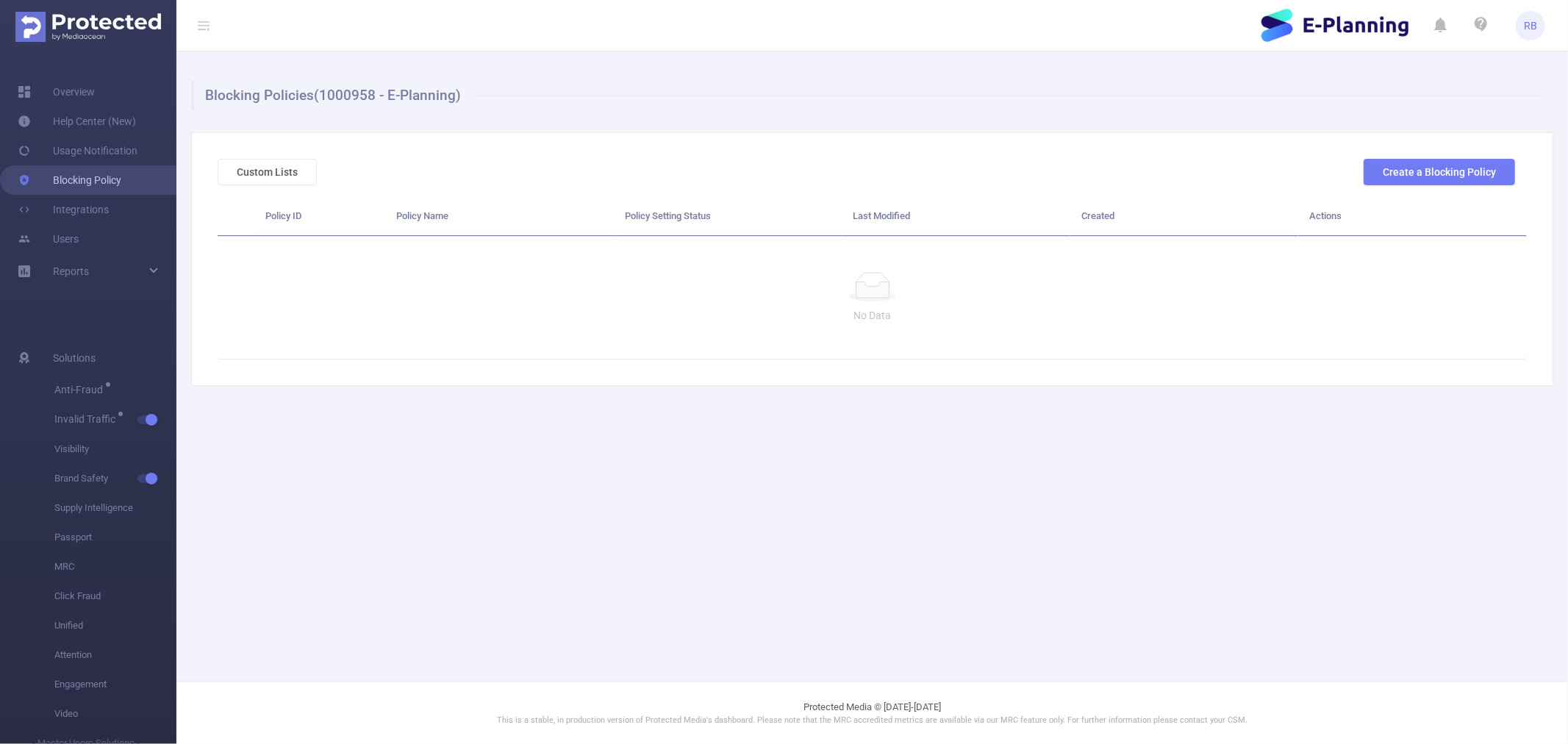
click at [64, 184] on link "Blocking Policy" at bounding box center [69, 180] width 104 height 30
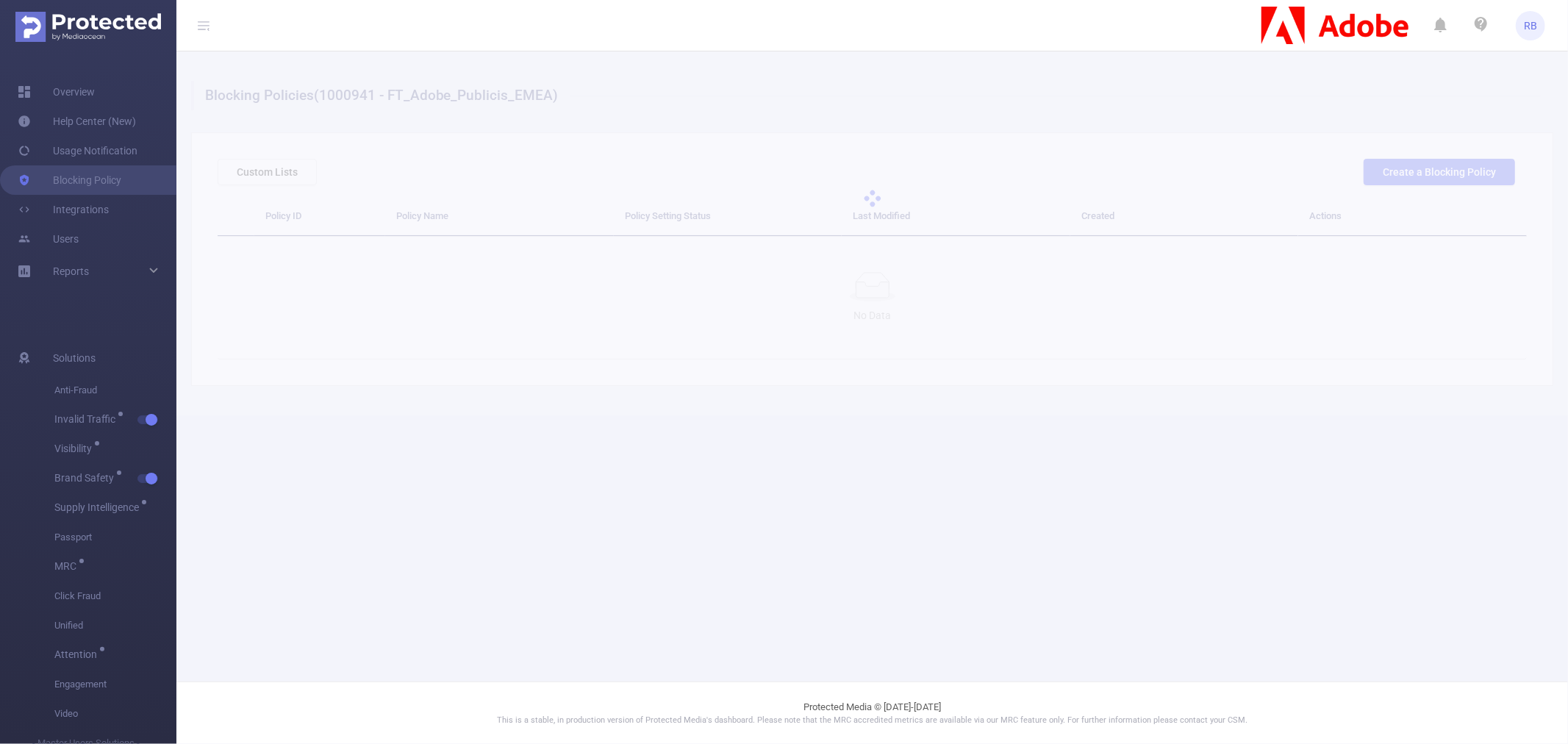
drag, startPoint x: 627, startPoint y: 516, endPoint x: 416, endPoint y: 466, distance: 216.8
click at [416, 466] on main "Blocking Policies (1000941 - FT_Adobe_Publicis_EMEA) Custom Lists Create a Bloc…" at bounding box center [872, 340] width 1391 height 682
